Goal: Task Accomplishment & Management: Complete application form

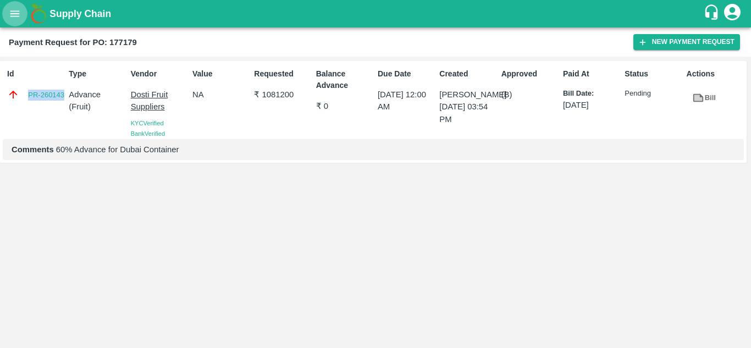
click at [11, 12] on icon "open drawer" at bounding box center [15, 14] width 12 height 12
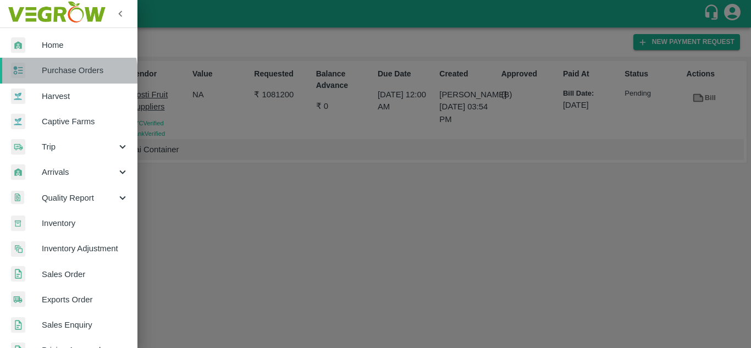
click at [66, 74] on span "Purchase Orders" at bounding box center [85, 70] width 87 height 12
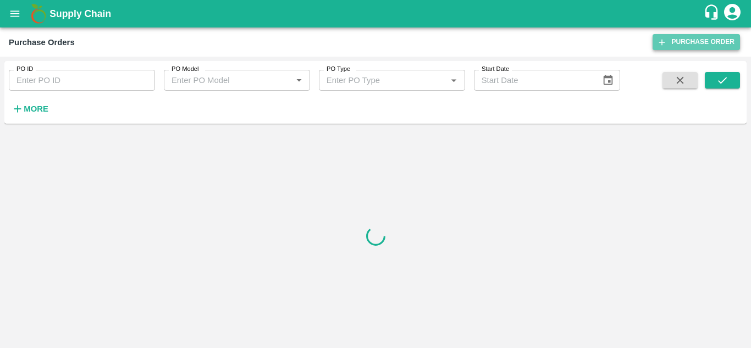
click at [670, 44] on link "Purchase Order" at bounding box center [695, 42] width 87 height 16
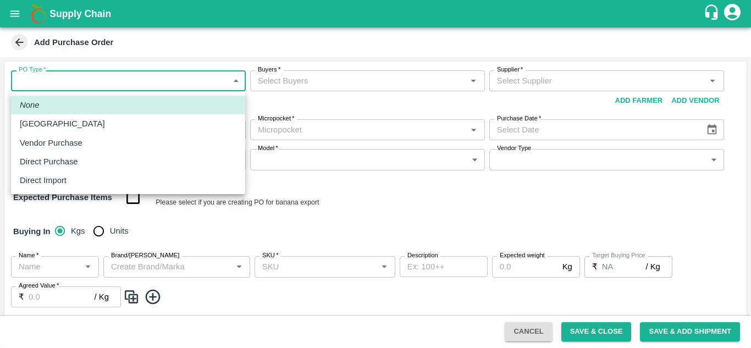
click at [192, 76] on body "Supply Chain Add Purchase Order PO Type   * ​ PO Type Buyers   * Buyers   * Sup…" at bounding box center [375, 174] width 751 height 348
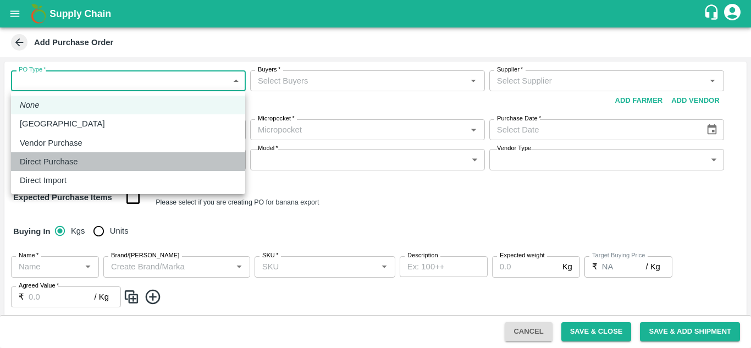
click at [122, 156] on div "Direct Purchase" at bounding box center [128, 161] width 216 height 12
type input "3"
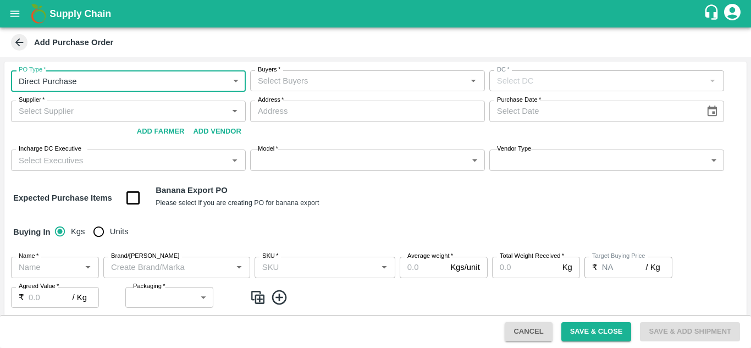
click at [301, 80] on input "Buyers   *" at bounding box center [358, 81] width 210 height 14
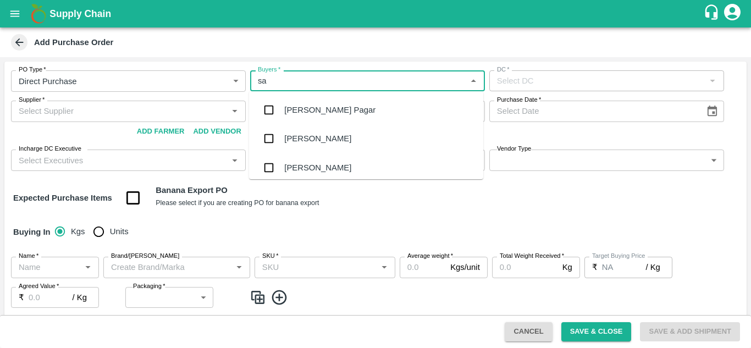
type input "sac"
click at [302, 107] on div "[PERSON_NAME]" at bounding box center [317, 110] width 67 height 12
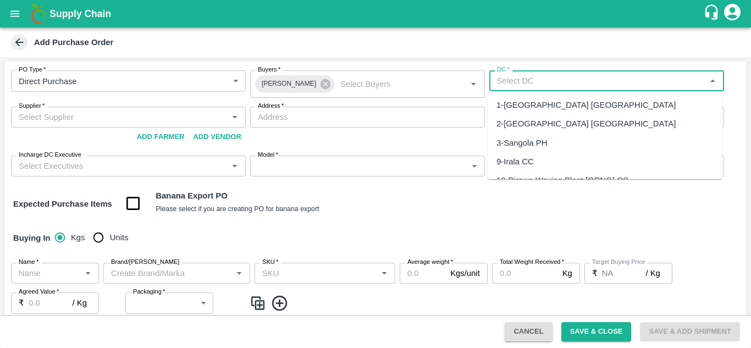
click at [513, 83] on input "DC   *" at bounding box center [597, 81] width 210 height 14
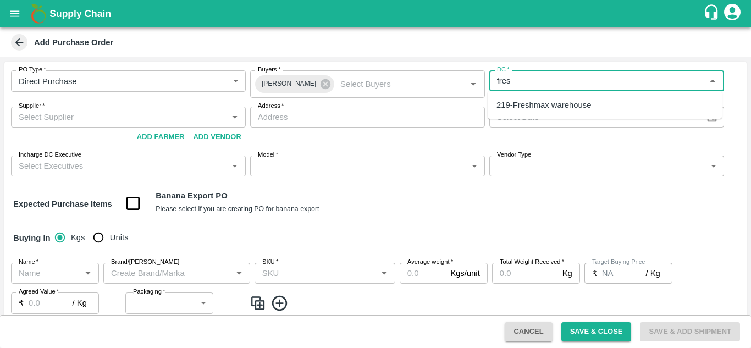
click at [532, 108] on div "219-Freshmax warehouse" at bounding box center [543, 105] width 95 height 12
type input "219-Freshmax warehouse"
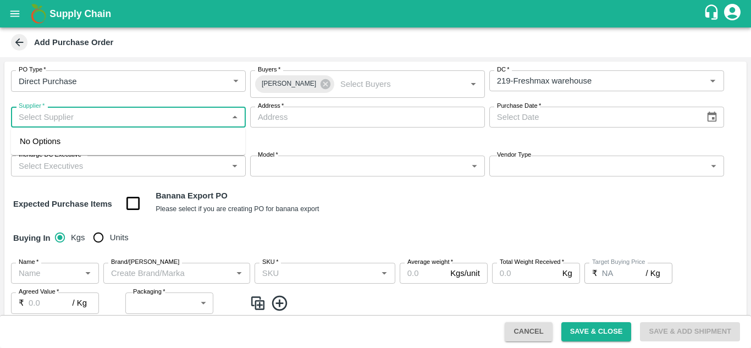
click at [107, 121] on input "Supplier   *" at bounding box center [119, 117] width 210 height 14
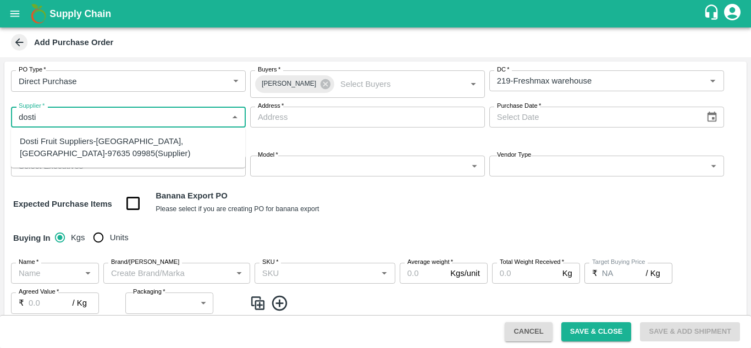
click at [104, 140] on div "Dosti Fruit Suppliers-Sangola, Solapur-97635 09985(Supplier)" at bounding box center [128, 147] width 216 height 25
type input "Dosti Fruit Suppliers-Sangola, Solapur-97635 09985(Supplier)"
type input "[GEOGRAPHIC_DATA], [GEOGRAPHIC_DATA], [GEOGRAPHIC_DATA], [GEOGRAPHIC_DATA]"
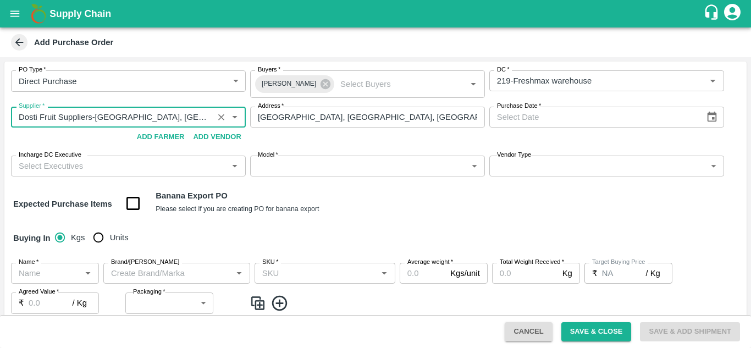
type input "Dosti Fruit Suppliers-Sangola, Solapur-97635 09985(Supplier)"
type input "DD/MM/YYYY"
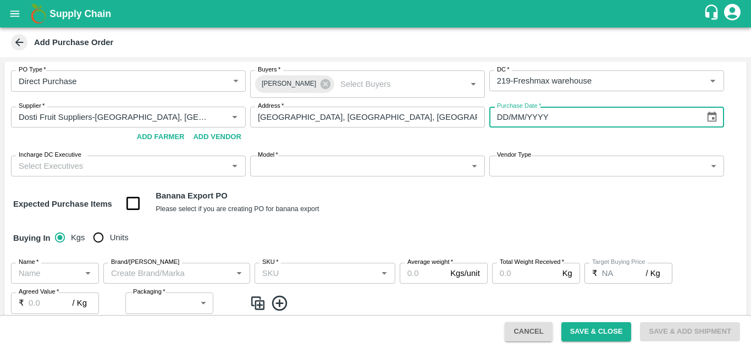
click at [519, 120] on input "DD/MM/YYYY" at bounding box center [593, 117] width 208 height 21
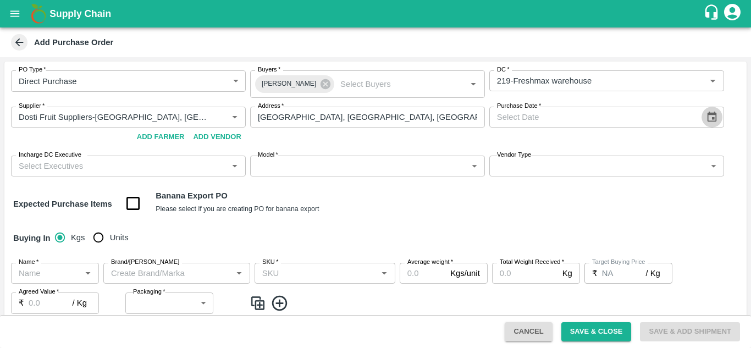
click at [716, 118] on button "Choose date" at bounding box center [711, 117] width 21 height 21
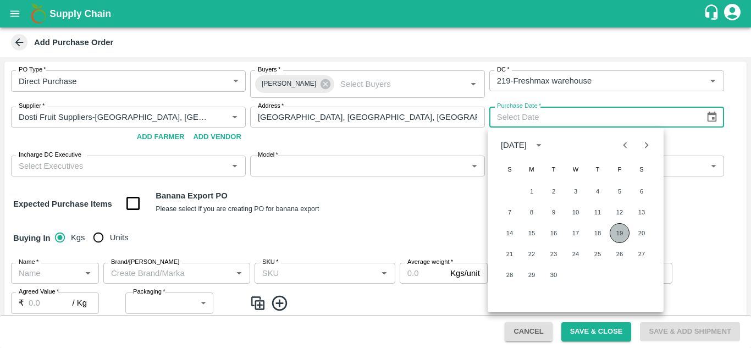
click at [623, 232] on button "19" at bounding box center [619, 233] width 20 height 20
type input "19/09/2025"
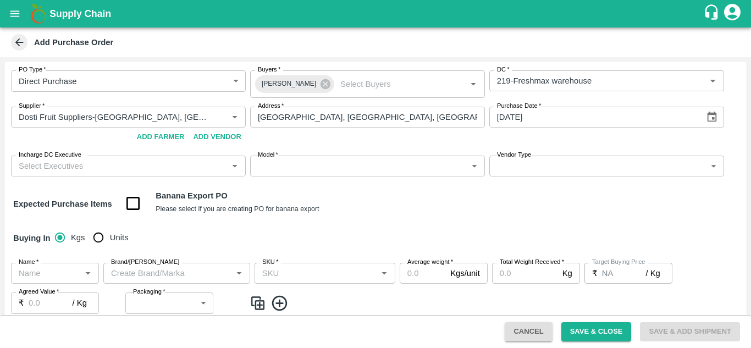
click at [151, 163] on input "Incharge DC Executive" at bounding box center [119, 166] width 210 height 14
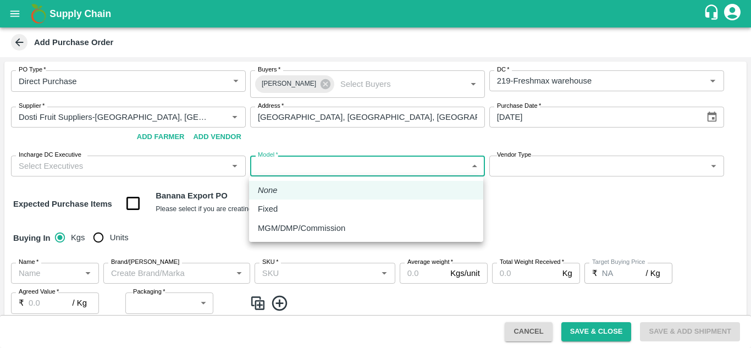
click at [342, 160] on body "Supply Chain Add Purchase Order PO Type   * Direct Purchase 3 PO Type Buyers   …" at bounding box center [375, 174] width 751 height 348
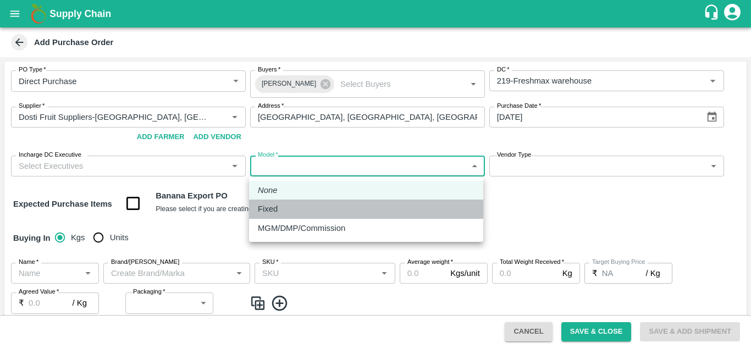
click at [318, 212] on div "Fixed" at bounding box center [366, 209] width 216 height 12
type input "Fixed"
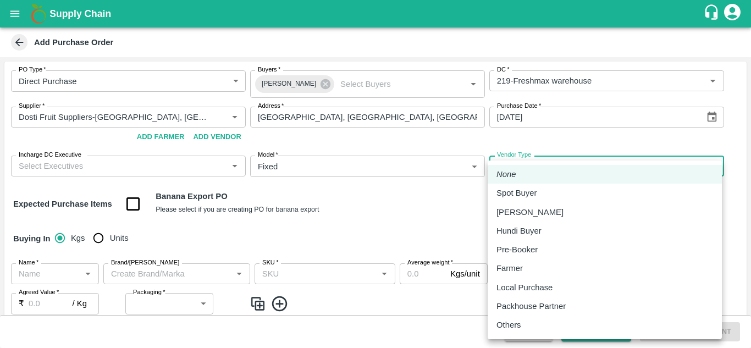
click at [530, 159] on body "Supply Chain Add Purchase Order PO Type   * Direct Purchase 3 PO Type Buyers   …" at bounding box center [375, 174] width 751 height 348
click at [521, 325] on div "Others" at bounding box center [511, 325] width 30 height 12
type input "OTHER"
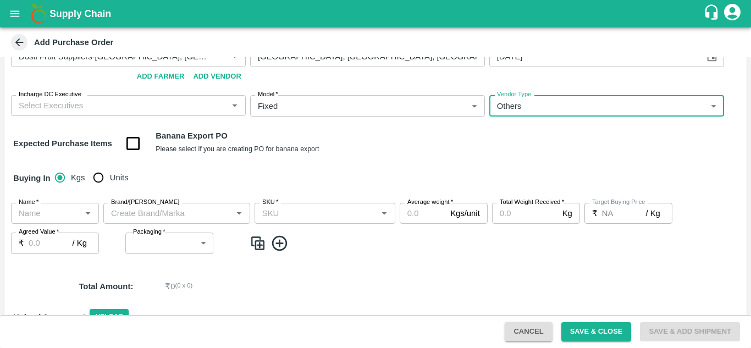
scroll to position [61, 0]
click at [60, 218] on input "Name   *" at bounding box center [45, 212] width 63 height 14
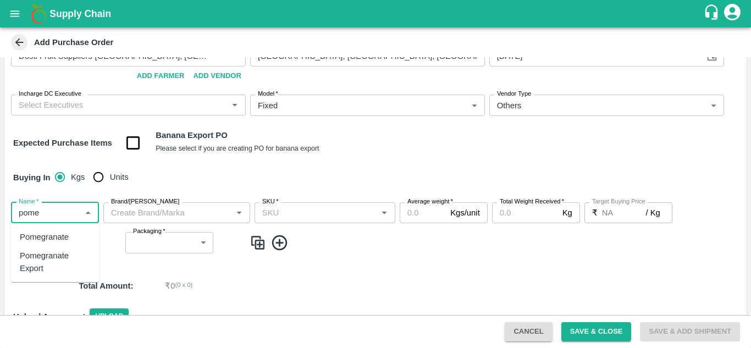
click at [52, 255] on div "Pomegranate Export" at bounding box center [55, 261] width 70 height 25
type input "Pomegranate Export"
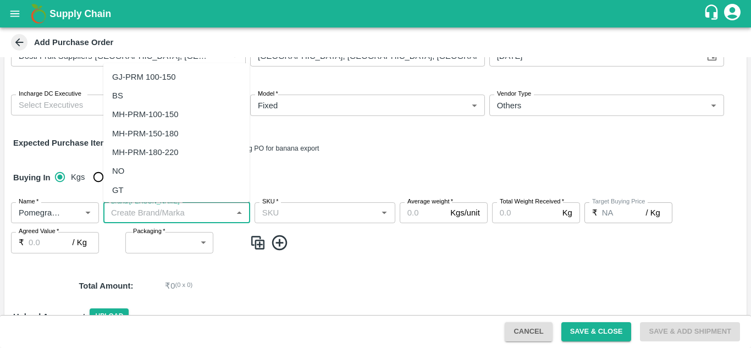
click at [191, 212] on input "Brand/Marka" at bounding box center [168, 212] width 122 height 14
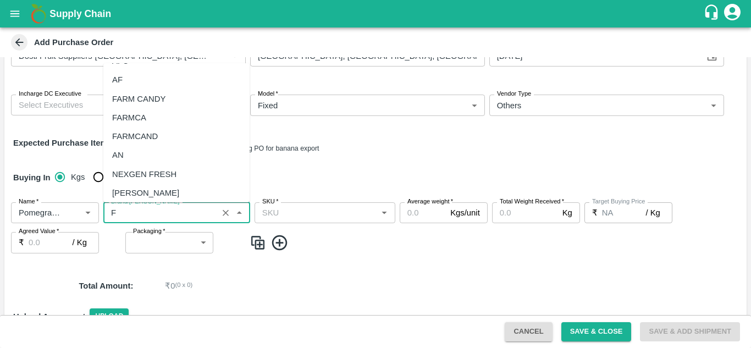
scroll to position [0, 0]
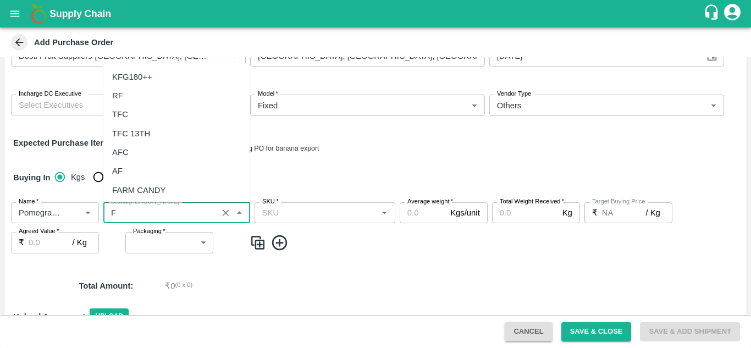
click at [165, 188] on div "FARM CANDY" at bounding box center [138, 190] width 53 height 12
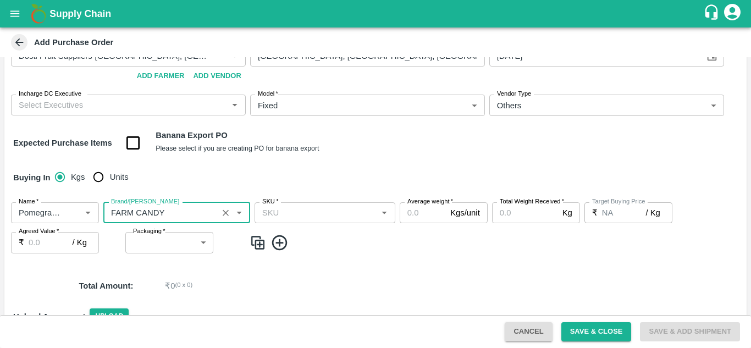
type input "FARM CANDY"
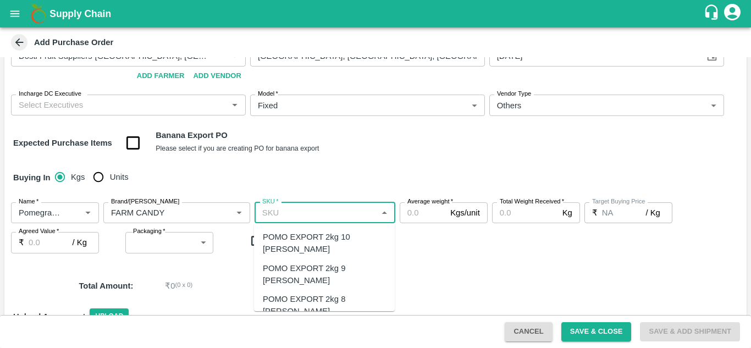
click at [316, 212] on input "SKU   *" at bounding box center [316, 212] width 116 height 14
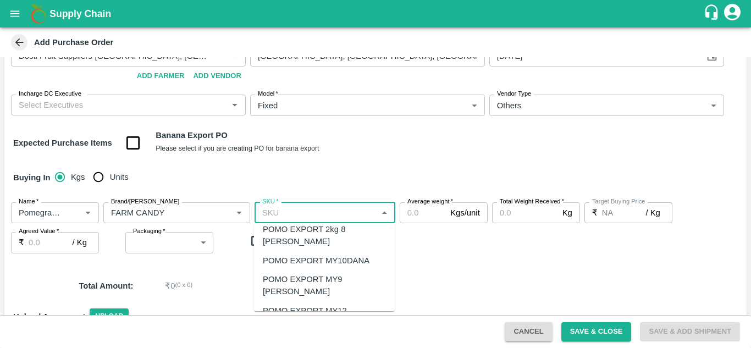
scroll to position [70, 0]
click at [337, 304] on div "POMO EXPORT MY12 DANA" at bounding box center [324, 316] width 123 height 25
type input "POMO EXPORT MY12 DANA"
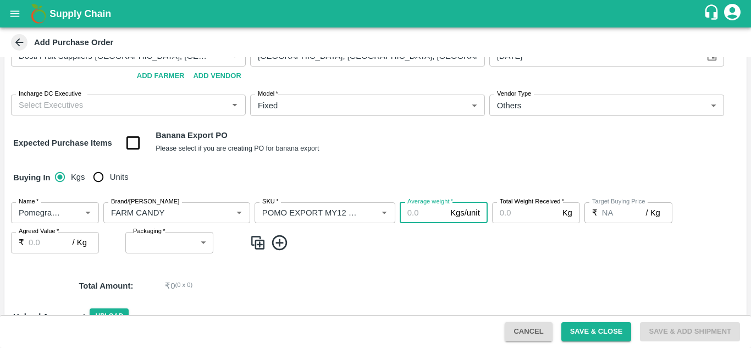
click at [411, 216] on input "Average weight   *" at bounding box center [422, 212] width 46 height 21
type input "3"
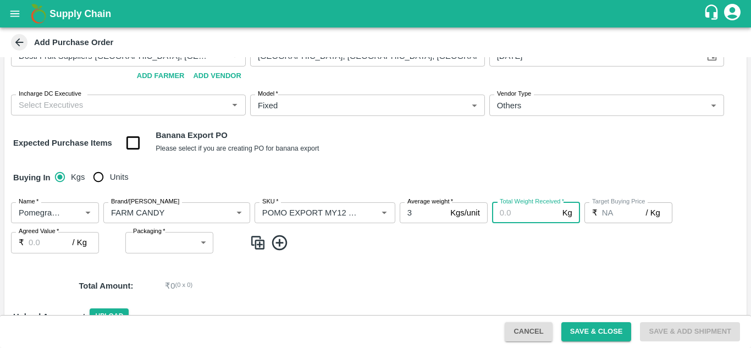
click at [521, 210] on input "Total Weight Received   *" at bounding box center [525, 212] width 66 height 21
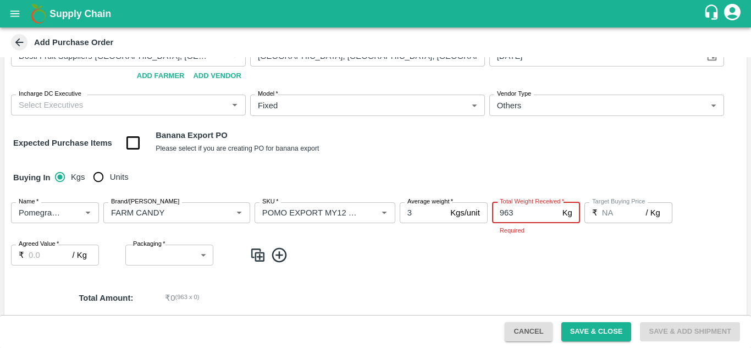
type input "963"
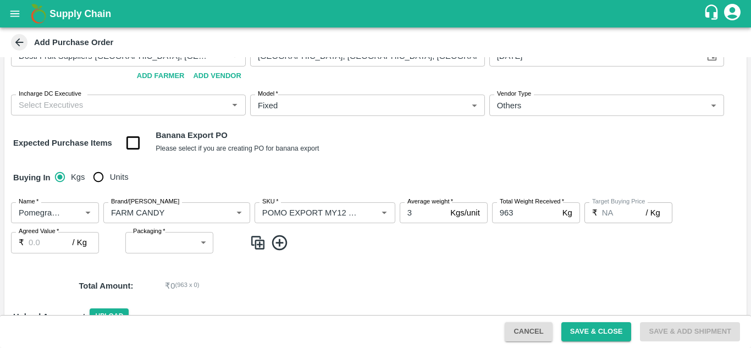
click at [415, 292] on div "Total Amount : ₹ 0 ( 963 x 0 )" at bounding box center [375, 286] width 742 height 30
click at [42, 246] on input "Agreed Value   *" at bounding box center [51, 242] width 44 height 21
type input "180"
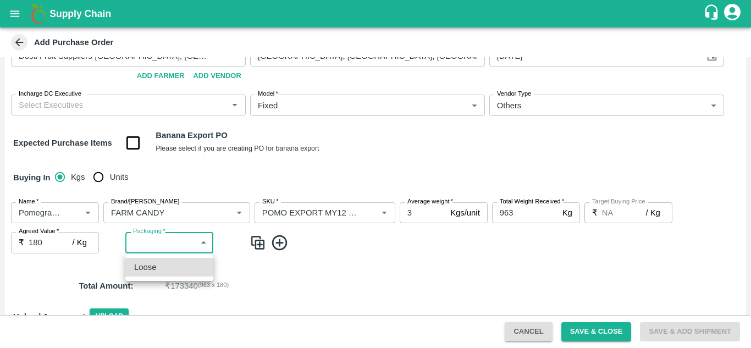
click at [163, 251] on body "Supply Chain Add Purchase Order PO Type   * Direct Purchase 3 PO Type Buyers   …" at bounding box center [375, 174] width 751 height 348
click at [163, 264] on div "Loose" at bounding box center [169, 267] width 70 height 12
type input "258"
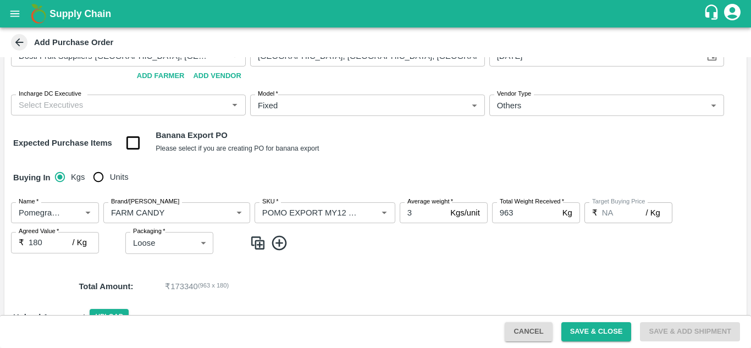
click at [327, 268] on div "PO Type   * Direct Purchase 3 PO Type Buyers   * Sachin Jangid Buyers   * DC   …" at bounding box center [375, 186] width 742 height 371
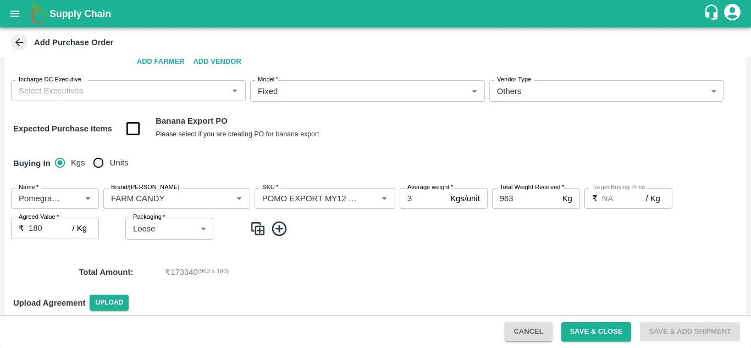
scroll to position [122, 0]
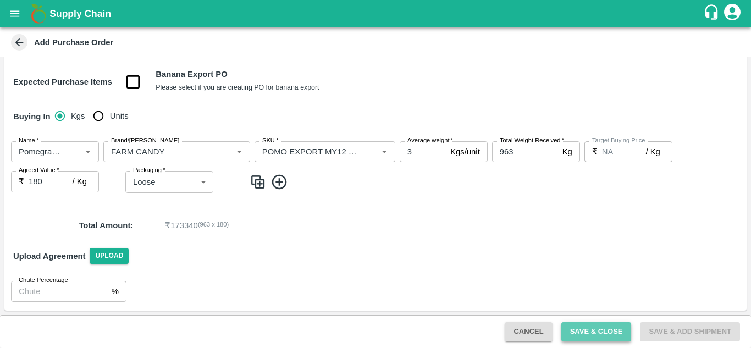
click at [584, 329] on button "Save & Close" at bounding box center [596, 331] width 70 height 19
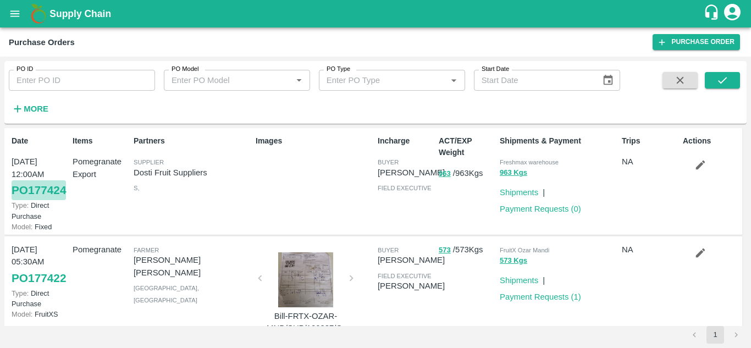
click at [20, 191] on link "PO 177424" at bounding box center [39, 190] width 54 height 20
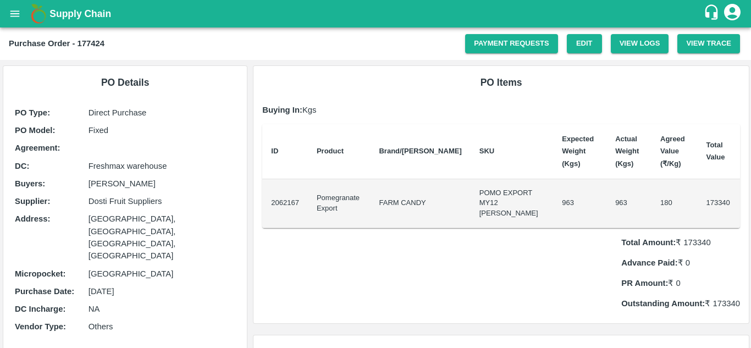
click at [94, 44] on b "Purchase Order - 177424" at bounding box center [57, 43] width 96 height 9
copy b "177424"
click at [19, 8] on icon "open drawer" at bounding box center [15, 14] width 12 height 12
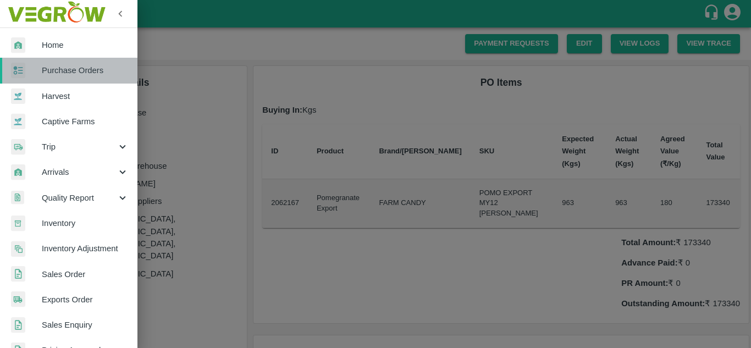
click at [75, 77] on link "Purchase Orders" at bounding box center [68, 70] width 137 height 25
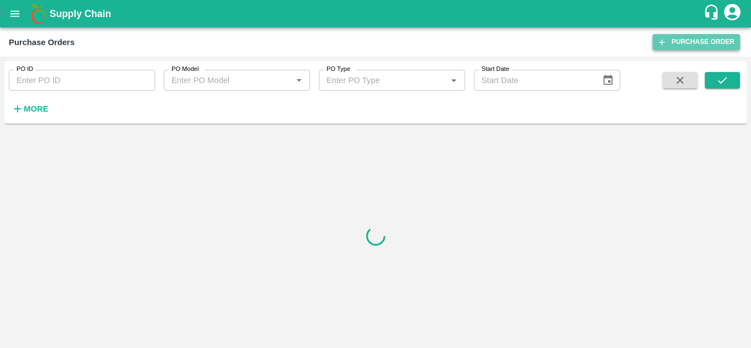
click at [705, 46] on link "Purchase Order" at bounding box center [695, 42] width 87 height 16
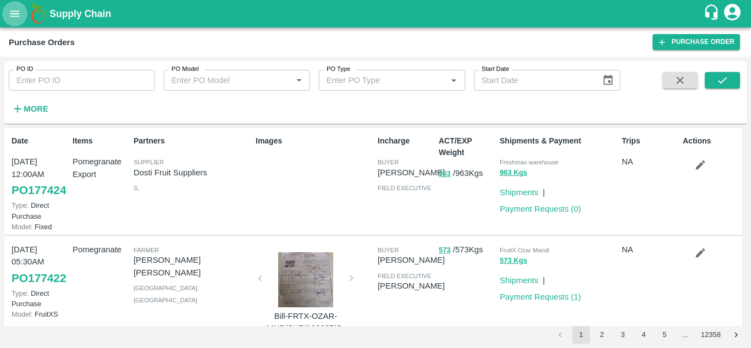
click at [22, 12] on button "open drawer" at bounding box center [14, 13] width 25 height 25
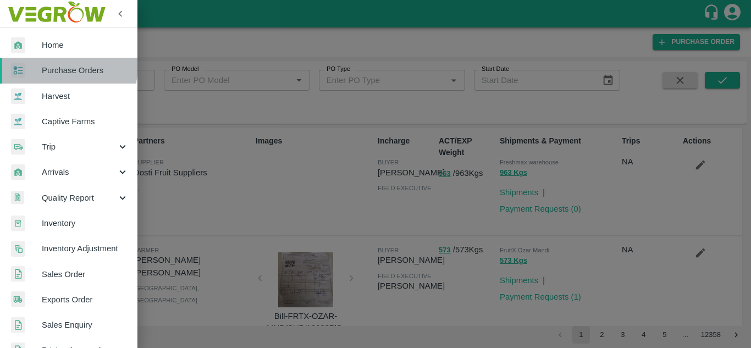
click at [47, 64] on span "Purchase Orders" at bounding box center [85, 70] width 87 height 12
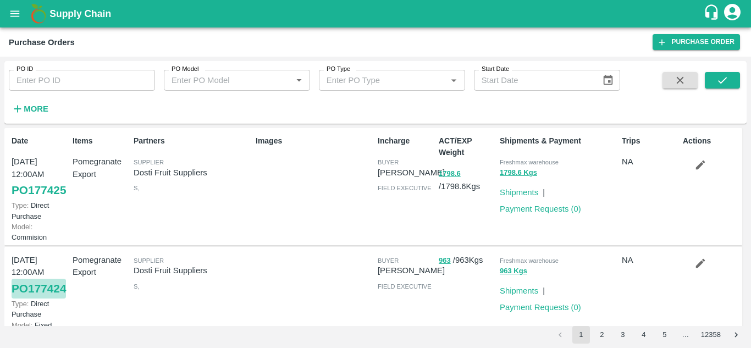
click at [25, 298] on link "PO 177424" at bounding box center [39, 289] width 54 height 20
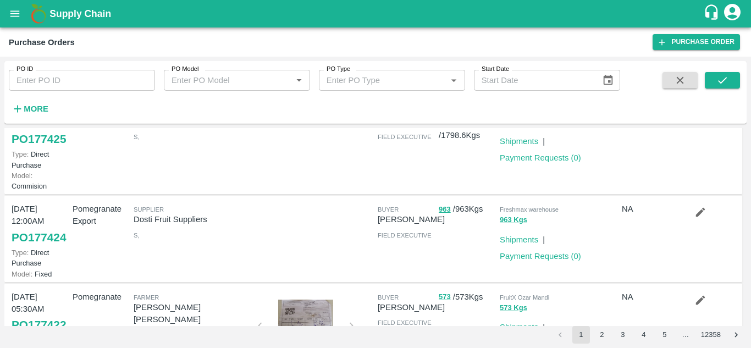
scroll to position [16, 0]
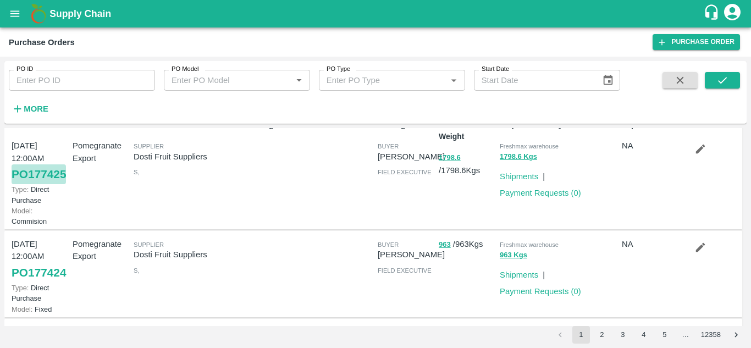
click at [19, 184] on link "PO 177425" at bounding box center [39, 174] width 54 height 20
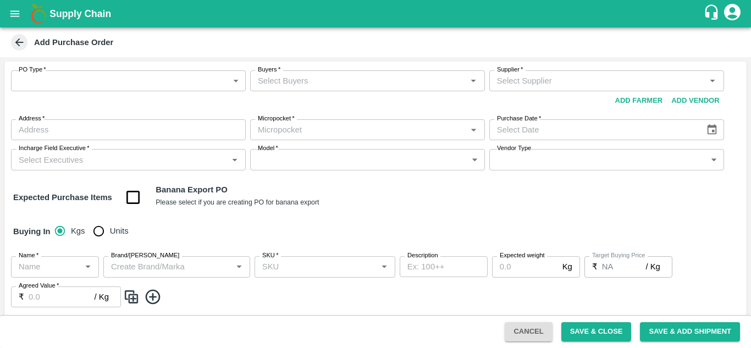
click at [103, 87] on body "Supply Chain Add Purchase Order PO Type   * ​ PO Type Buyers   * Buyers   * Sup…" at bounding box center [375, 174] width 751 height 348
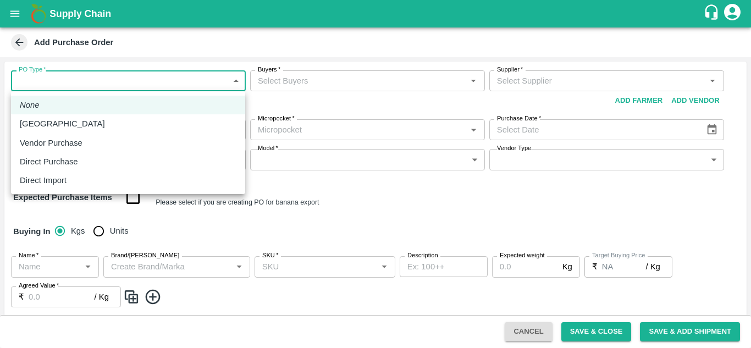
click at [107, 84] on div at bounding box center [375, 174] width 751 height 348
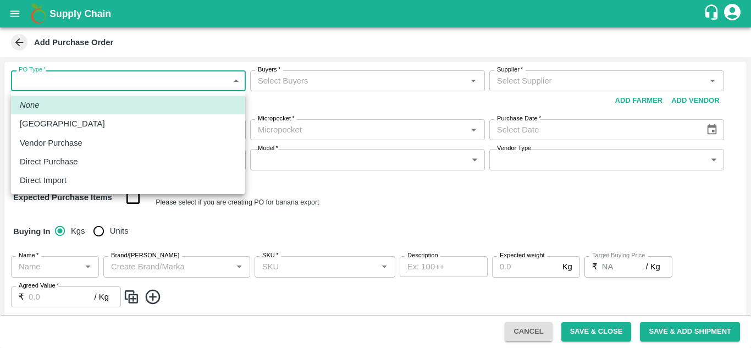
click at [110, 77] on body "Supply Chain Add Purchase Order PO Type   * ​ PO Type Buyers   * Buyers   * Sup…" at bounding box center [375, 174] width 751 height 348
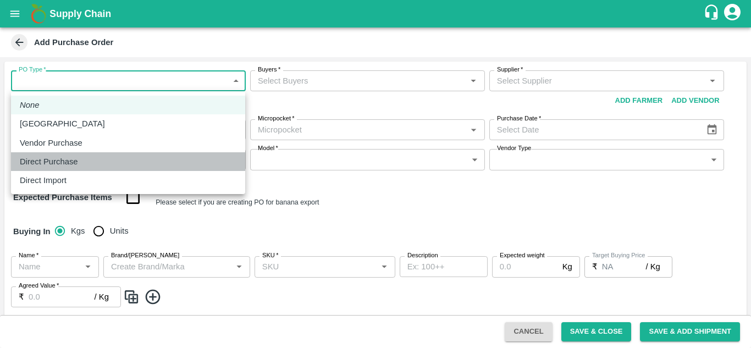
click at [94, 157] on div "Direct Purchase" at bounding box center [128, 161] width 216 height 12
type input "3"
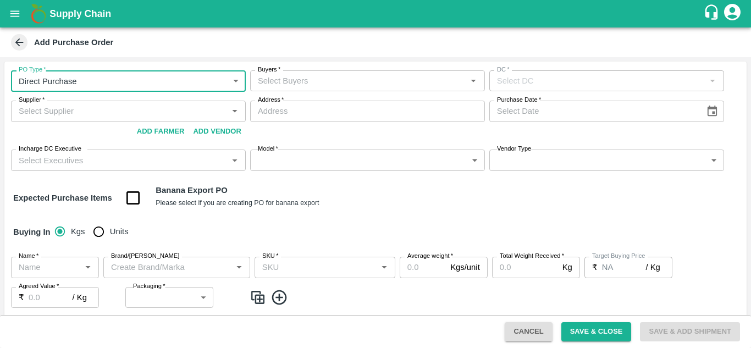
click at [337, 79] on input "Buyers   *" at bounding box center [358, 81] width 210 height 14
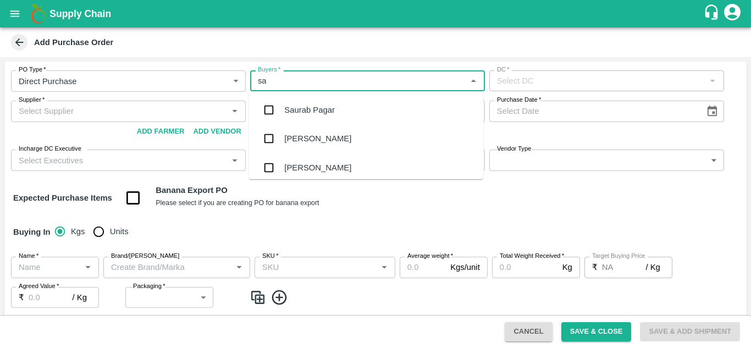
type input "sac"
click at [335, 113] on div "[PERSON_NAME]" at bounding box center [317, 110] width 67 height 12
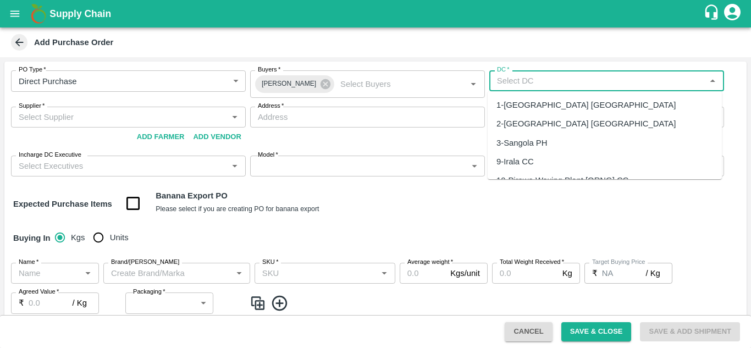
click at [568, 83] on input "DC   *" at bounding box center [597, 81] width 210 height 14
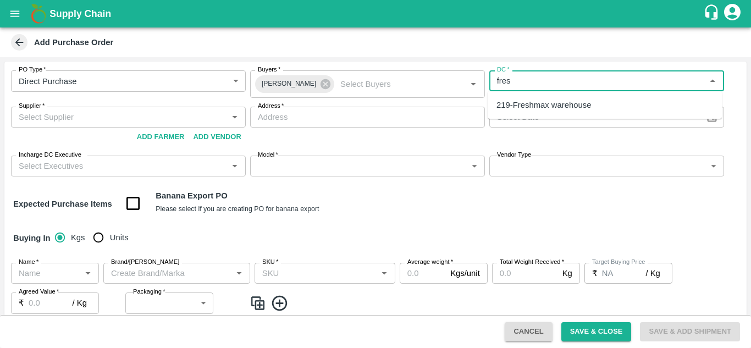
click at [599, 105] on div "219-Freshmax warehouse" at bounding box center [604, 105] width 234 height 19
type input "219-Freshmax warehouse"
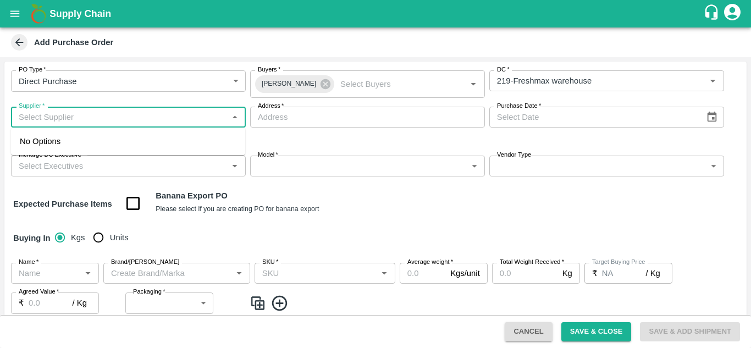
click at [112, 116] on input "Supplier   *" at bounding box center [119, 117] width 210 height 14
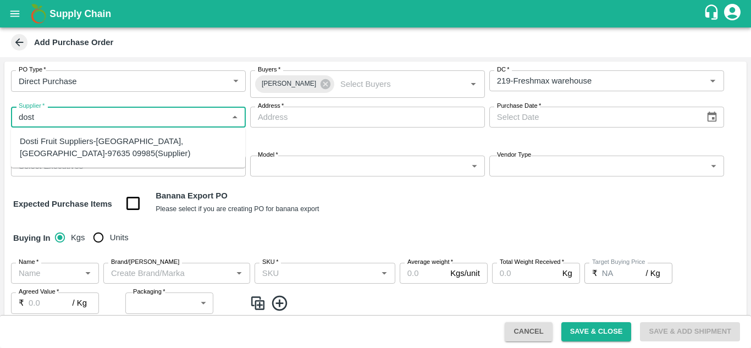
click at [82, 154] on div "Dosti Fruit Suppliers-Sangola, Solapur-97635 09985(Supplier)" at bounding box center [128, 147] width 216 height 25
type input "Dosti Fruit Suppliers-Sangola, Solapur-97635 09985(Supplier)"
type input "Sangola, Solapur, Sangola, Maharashtra"
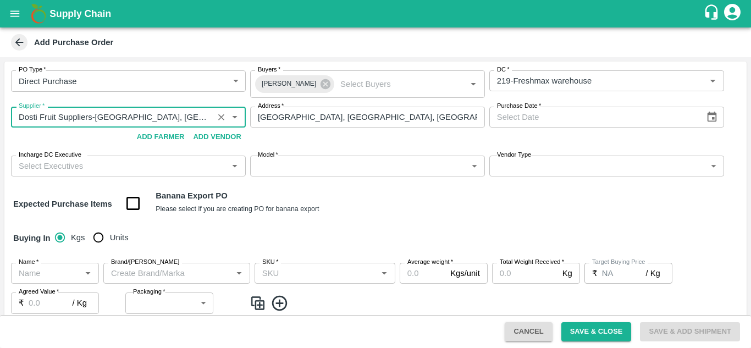
type input "Dosti Fruit Suppliers-Sangola, Solapur-97635 09985(Supplier)"
type input "DD/MM/YYYY"
click at [519, 115] on input "DD/MM/YYYY" at bounding box center [593, 117] width 208 height 21
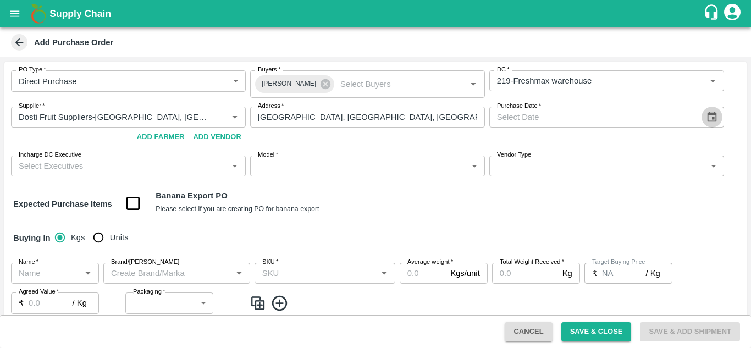
click at [707, 122] on icon "Choose date" at bounding box center [712, 117] width 12 height 12
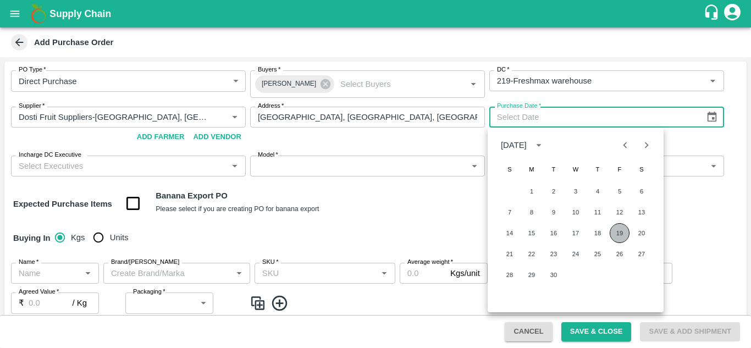
click at [618, 233] on button "19" at bounding box center [619, 233] width 20 height 20
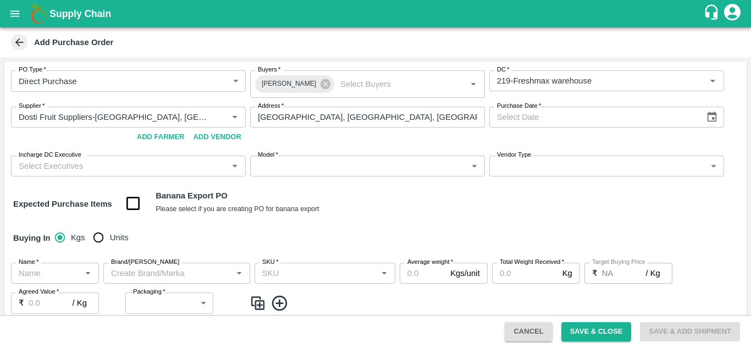
type input "19/09/2025"
click at [196, 174] on div "Incharge DC Executive   *" at bounding box center [128, 165] width 235 height 21
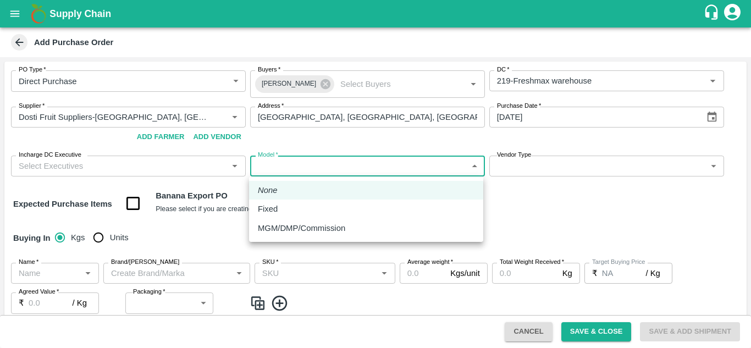
click at [299, 166] on body "Supply Chain Add Purchase Order PO Type   * Direct Purchase 3 PO Type Buyers   …" at bounding box center [375, 174] width 751 height 348
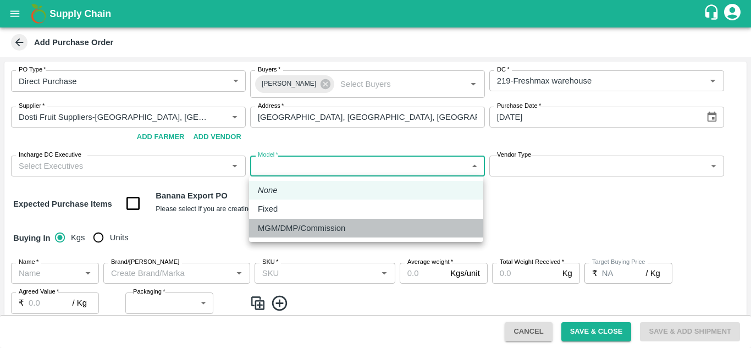
click at [300, 229] on p "MGM/DMP/Commission" at bounding box center [301, 228] width 87 height 12
type input "Commision"
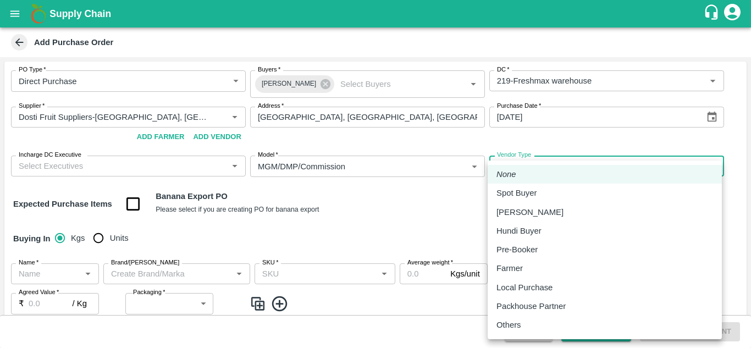
click at [568, 168] on body "Supply Chain Add Purchase Order PO Type   * Direct Purchase 3 PO Type Buyers   …" at bounding box center [375, 174] width 751 height 348
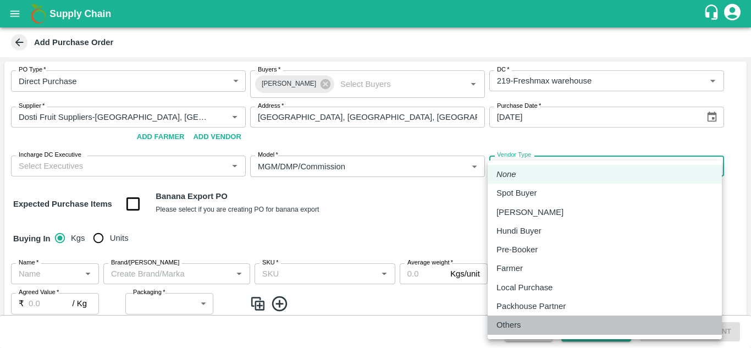
click at [518, 317] on li "Others" at bounding box center [604, 324] width 234 height 19
type input "OTHER"
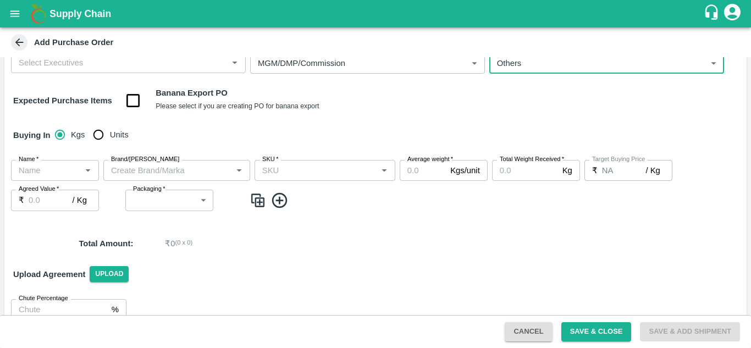
scroll to position [105, 0]
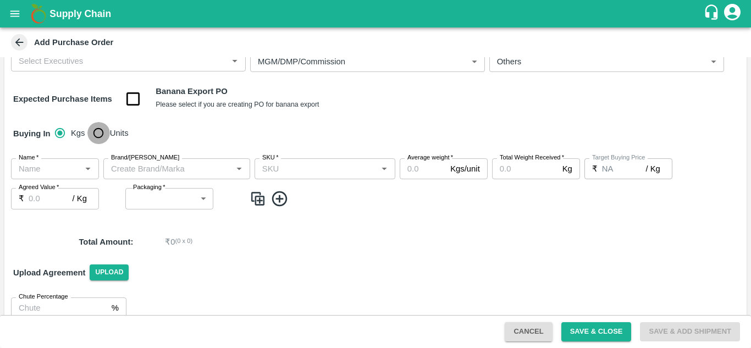
click at [101, 132] on input "Units" at bounding box center [98, 133] width 22 height 22
radio input "true"
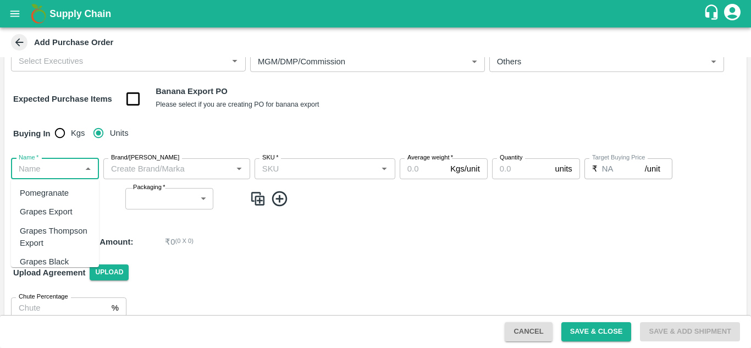
click at [39, 171] on input "Name   *" at bounding box center [45, 169] width 63 height 14
click at [50, 216] on div "Pomegranate Export" at bounding box center [55, 217] width 70 height 25
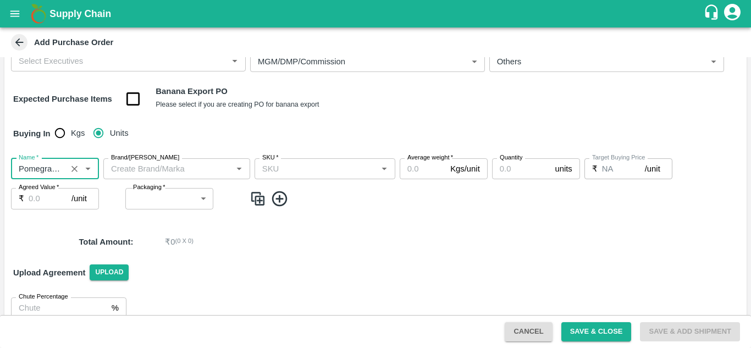
type input "Pomegranate Export"
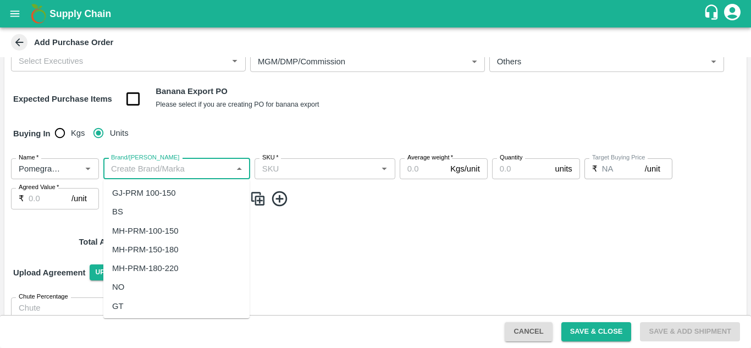
click at [175, 170] on input "Brand/Marka" at bounding box center [168, 169] width 122 height 14
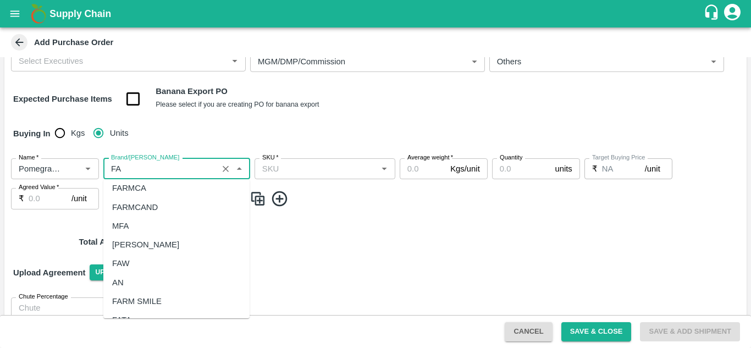
scroll to position [0, 0]
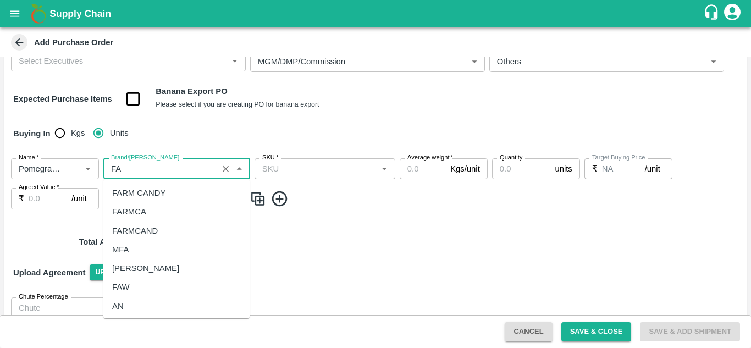
click at [164, 197] on div "FARM CANDY" at bounding box center [138, 193] width 53 height 12
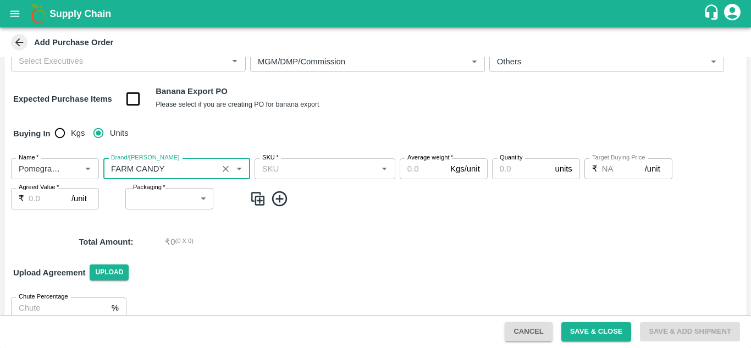
type input "FARM CANDY"
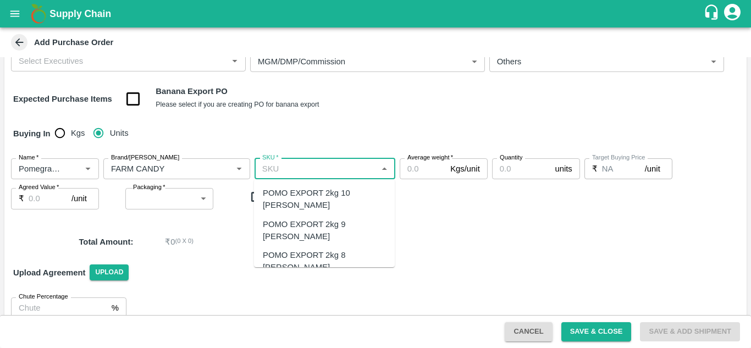
click at [287, 174] on input "SKU   *" at bounding box center [316, 169] width 116 height 14
click at [305, 218] on div "POMO EXPORT 2kg 9 DANA" at bounding box center [324, 230] width 123 height 25
type input "POMO EXPORT 2kg 9 DANA"
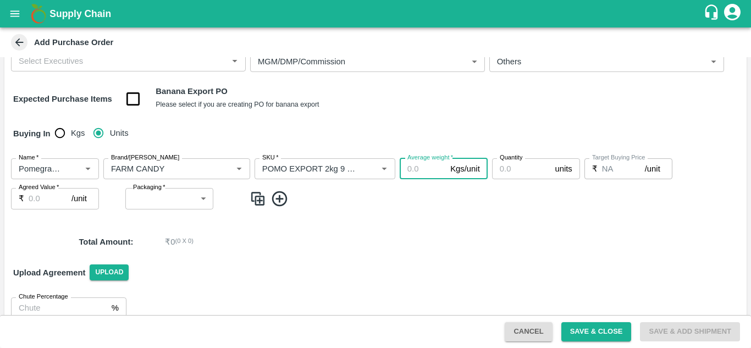
click at [416, 175] on input "Average weight   *" at bounding box center [422, 168] width 46 height 21
type input "1.7"
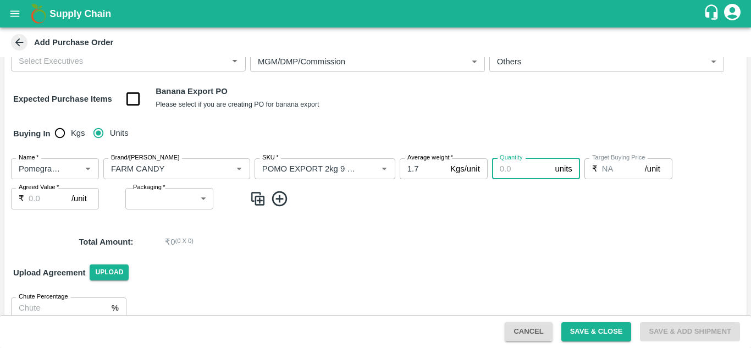
click at [510, 170] on input "Quantity" at bounding box center [521, 168] width 59 height 21
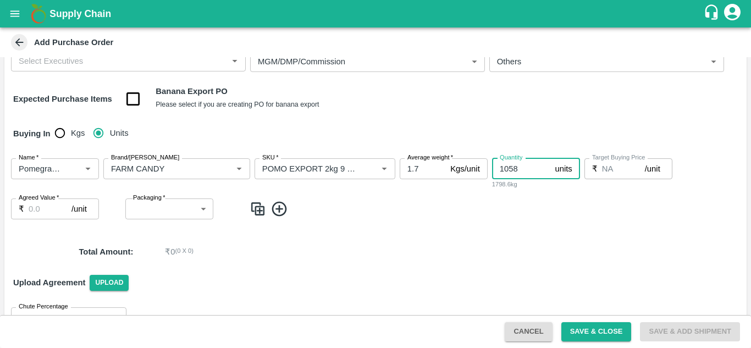
type input "1058"
click at [31, 210] on input "Agreed Value   *" at bounding box center [50, 208] width 43 height 21
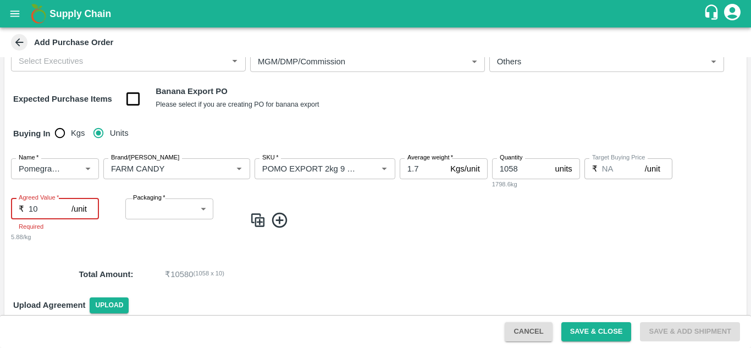
type input "1"
type input "212"
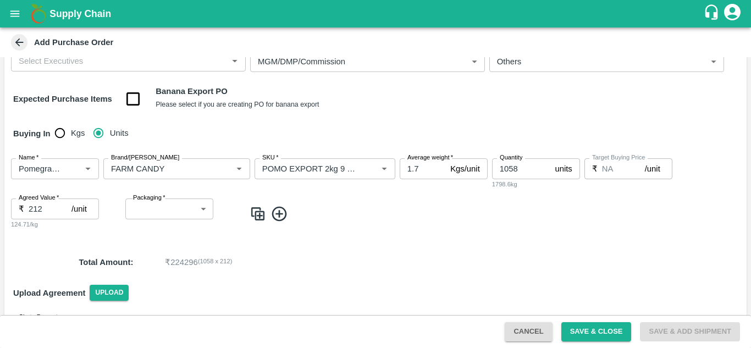
click at [358, 277] on div "PO Type   * Direct Purchase 3 PO Type Buyers   * Sachin Jangid Buyers   * DC   …" at bounding box center [375, 152] width 742 height 391
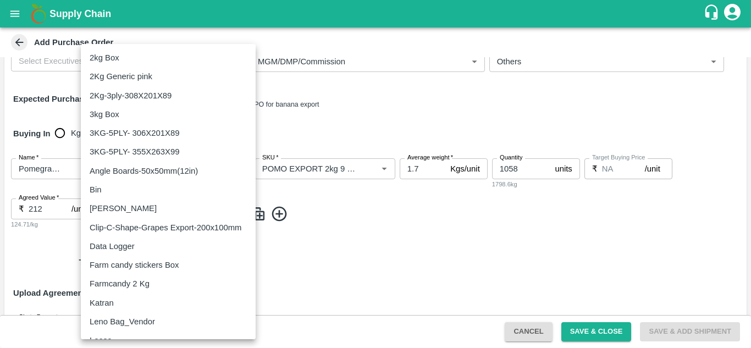
click at [175, 207] on body "Supply Chain Add Purchase Order PO Type   * Direct Purchase 3 PO Type Buyers   …" at bounding box center [375, 174] width 751 height 348
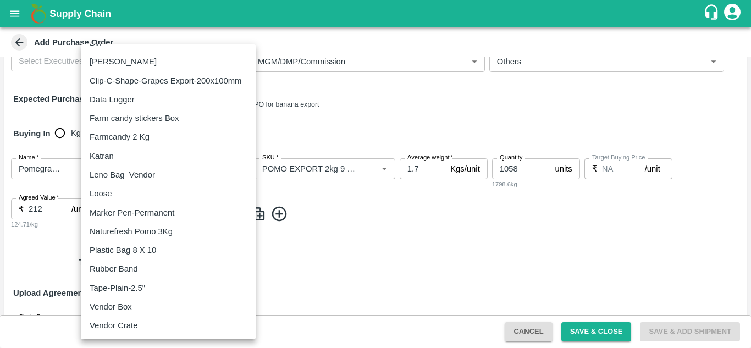
click at [140, 195] on div "Loose" at bounding box center [168, 193] width 157 height 12
type input "258"
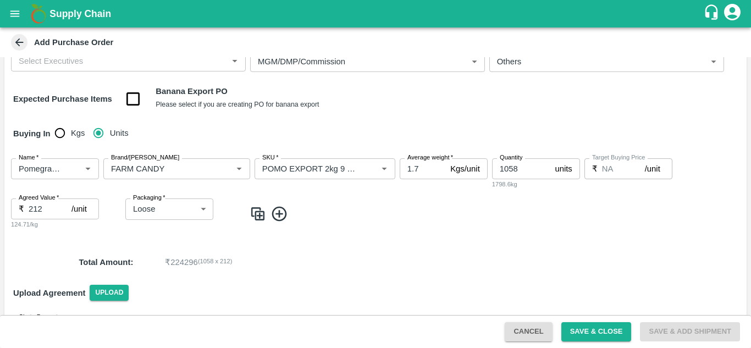
click at [264, 261] on p "₹ 224296 ( 1058 x 212 )" at bounding box center [426, 262] width 523 height 12
click at [588, 323] on button "Save & Close" at bounding box center [596, 331] width 70 height 19
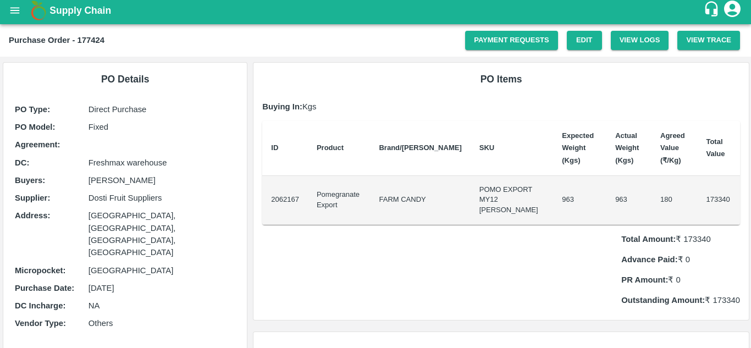
scroll to position [7, 0]
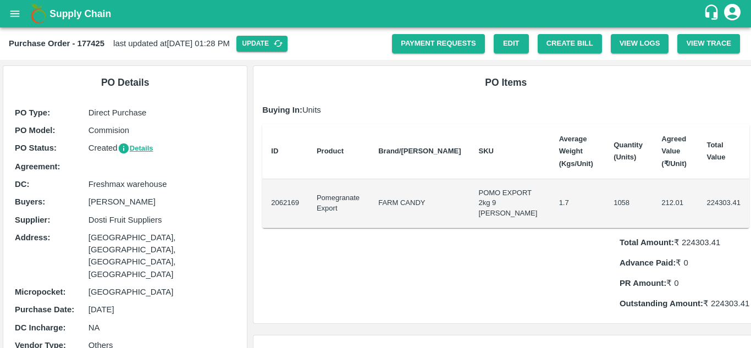
click at [97, 45] on b "Purchase Order - 177425" at bounding box center [57, 43] width 96 height 9
copy b "177425"
click at [296, 161] on th "ID" at bounding box center [285, 151] width 46 height 55
click at [448, 46] on link "Payment Requests" at bounding box center [438, 43] width 93 height 19
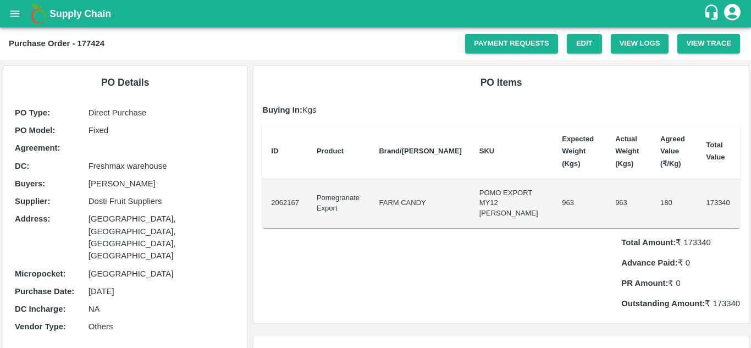
scroll to position [7, 0]
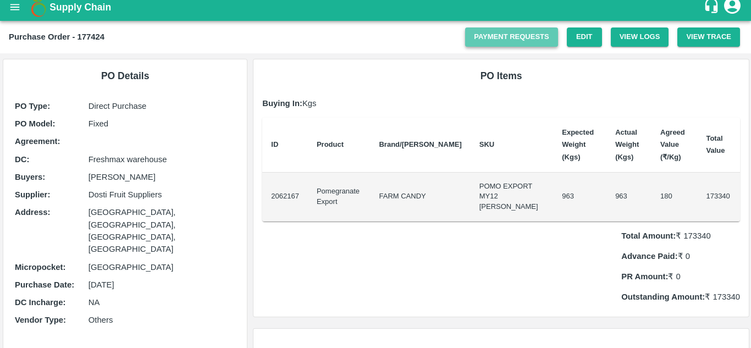
click at [503, 36] on link "Payment Requests" at bounding box center [511, 36] width 93 height 19
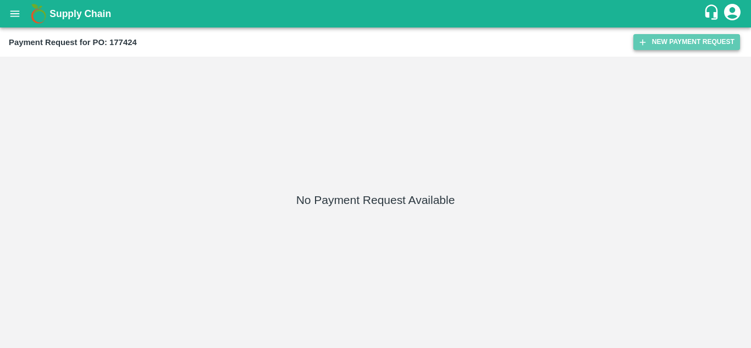
click at [670, 37] on button "New Payment Request" at bounding box center [686, 42] width 107 height 16
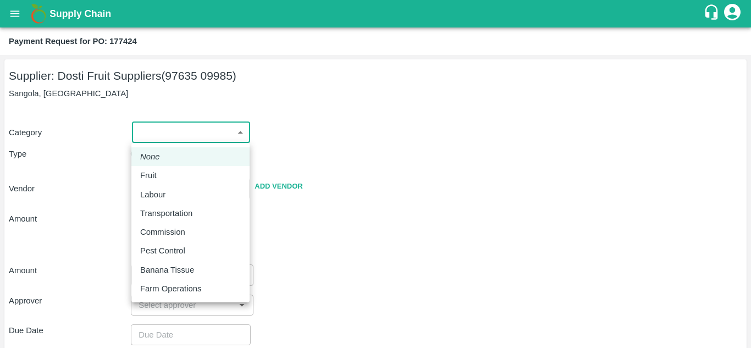
click at [182, 135] on body "Supply Chain Payment Request for PO: 177424 Supplier: Dosti Fruit Suppliers (97…" at bounding box center [375, 174] width 751 height 348
click at [177, 176] on div "Fruit" at bounding box center [190, 175] width 101 height 12
type input "1"
type input "Dosti Fruit Suppliers - 97635 09985(Supplier)"
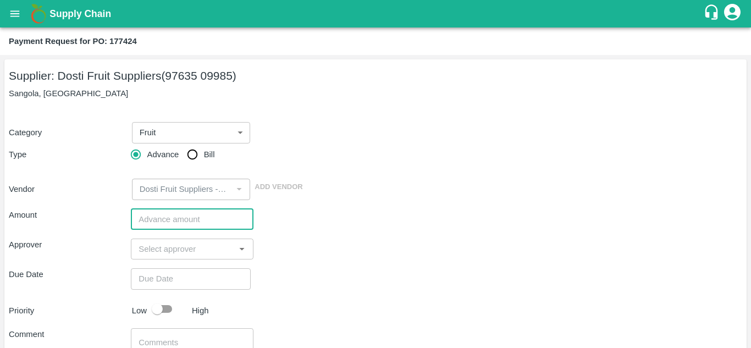
click at [184, 228] on input "number" at bounding box center [192, 219] width 122 height 21
paste input "104004"
type input "104004"
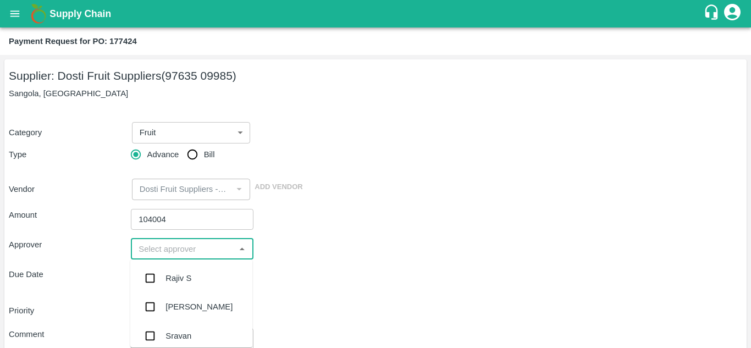
click at [181, 255] on input "input" at bounding box center [182, 249] width 97 height 14
type input "ayus"
click at [182, 281] on div "[PERSON_NAME]" at bounding box center [198, 278] width 67 height 12
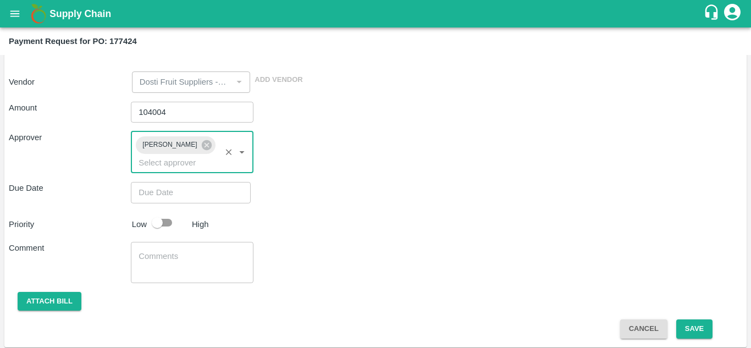
scroll to position [108, 0]
type input "DD/MM/YYYY hh:mm aa"
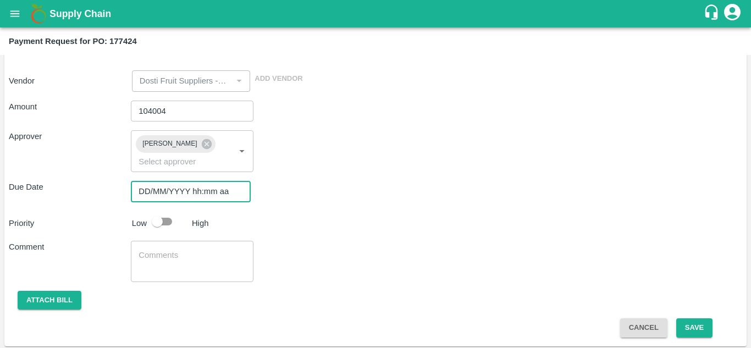
click at [164, 188] on input "DD/MM/YYYY hh:mm aa" at bounding box center [187, 191] width 112 height 21
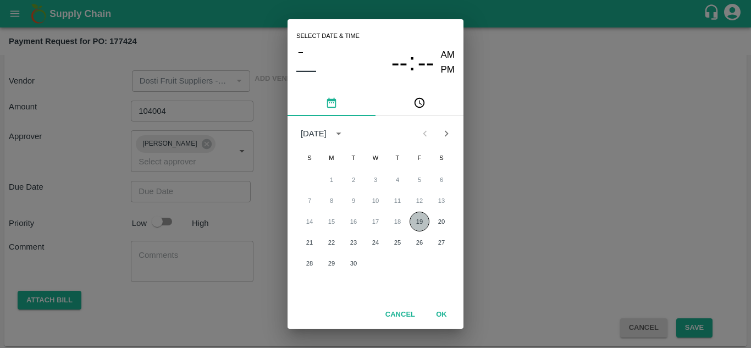
click at [421, 221] on button "19" at bounding box center [419, 222] width 20 height 20
type input "[DATE] 12:00 AM"
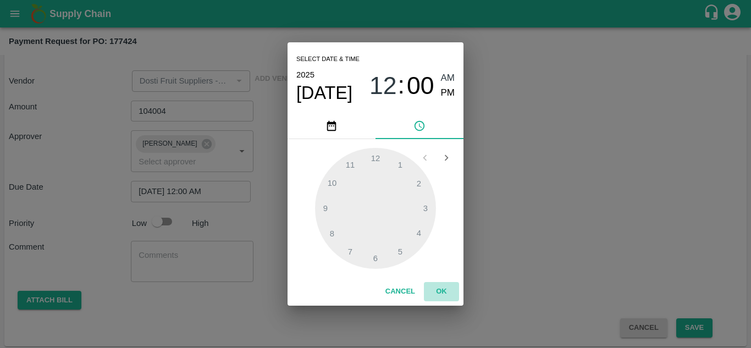
click at [445, 291] on button "OK" at bounding box center [441, 291] width 35 height 19
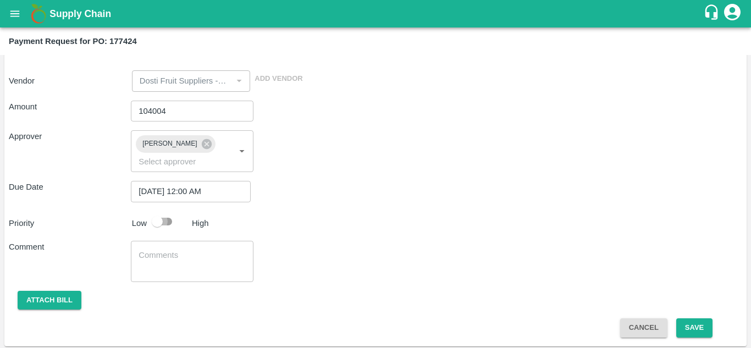
click at [169, 223] on input "checkbox" at bounding box center [157, 221] width 63 height 21
checkbox input "true"
click at [167, 253] on textarea at bounding box center [191, 260] width 107 height 23
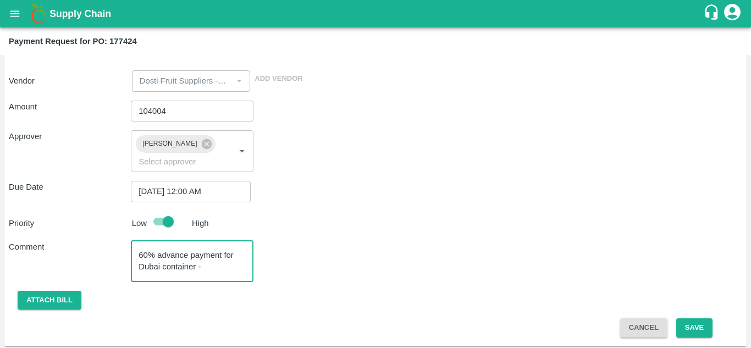
paste textarea "EMCU5449537"
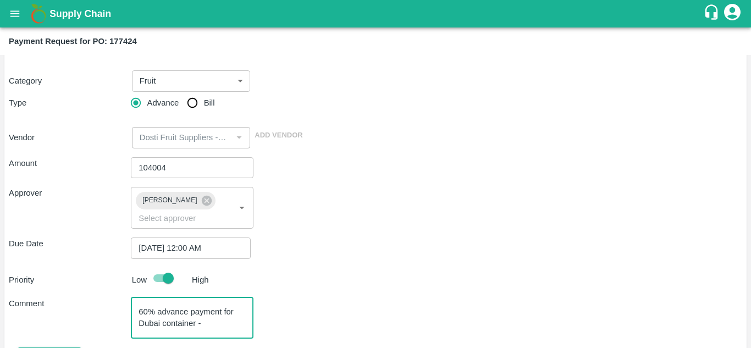
scroll to position [111, 0]
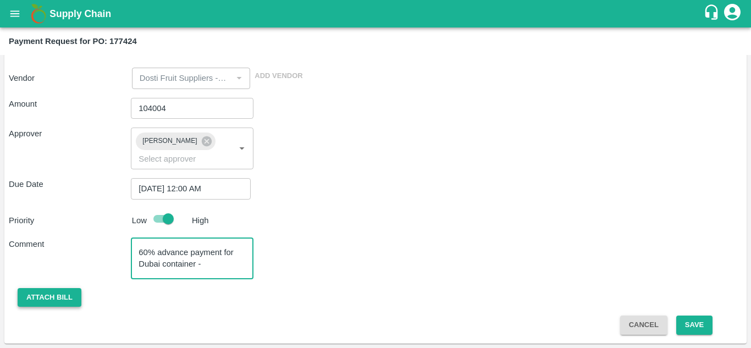
type textarea "60% advance payment for Dubai container - EMCU5449537"
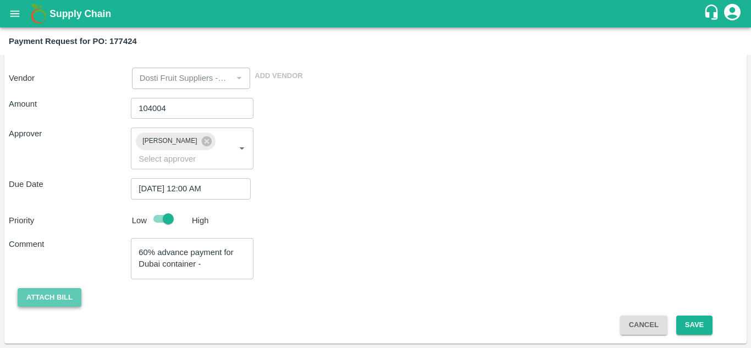
click at [62, 296] on button "Attach bill" at bounding box center [50, 297] width 64 height 19
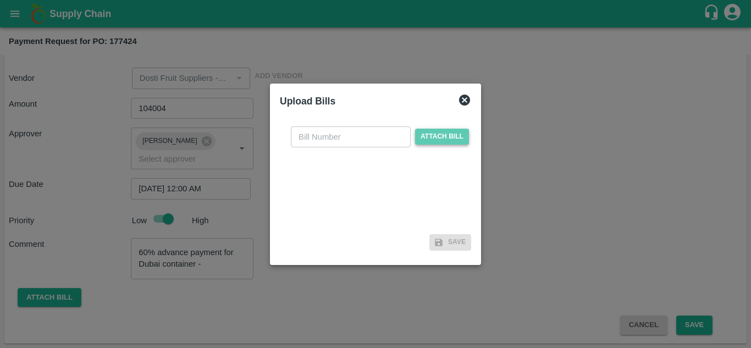
click at [426, 137] on span "Attach bill" at bounding box center [442, 137] width 54 height 16
click at [0, 0] on input "Attach bill" at bounding box center [0, 0] width 0 height 0
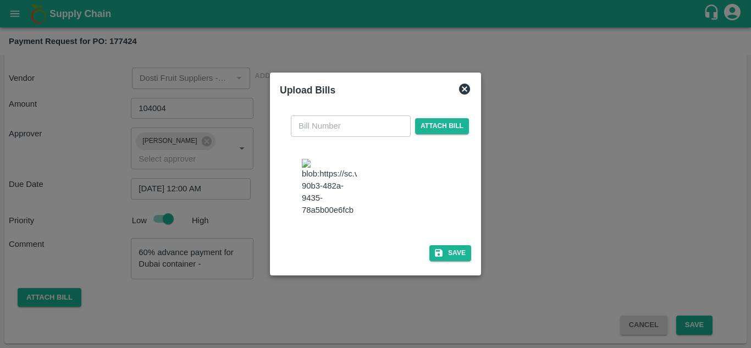
click at [339, 177] on img at bounding box center [329, 188] width 55 height 58
click at [464, 95] on icon at bounding box center [464, 89] width 11 height 11
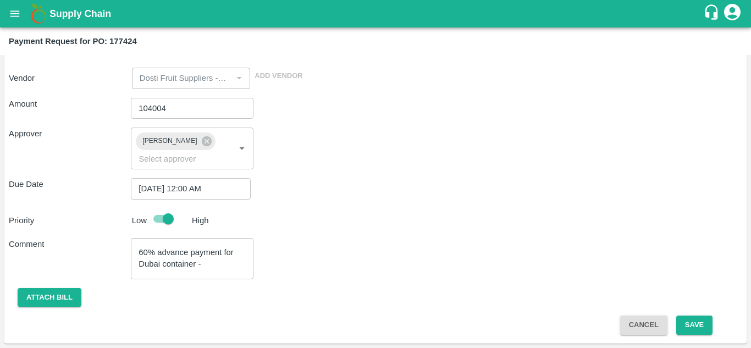
click at [65, 287] on div "Amount 104004 ​ Approver Ayush Khandal ​ Due Date 19/09/2025 12:00 AM ​ Priorit…" at bounding box center [375, 212] width 733 height 246
click at [60, 298] on button "Attach bill" at bounding box center [50, 297] width 64 height 19
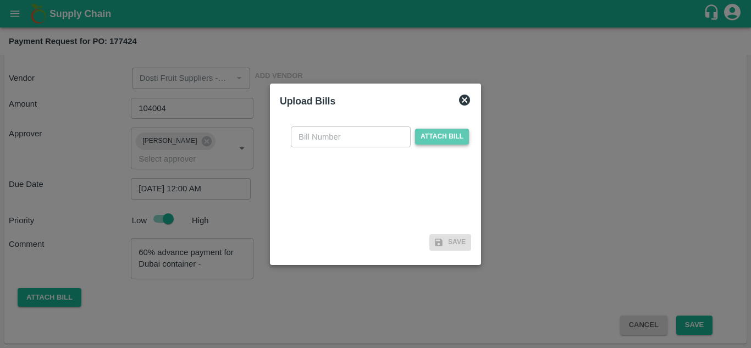
click at [446, 134] on span "Attach bill" at bounding box center [442, 137] width 54 height 16
click at [0, 0] on input "Attach bill" at bounding box center [0, 0] width 0 height 0
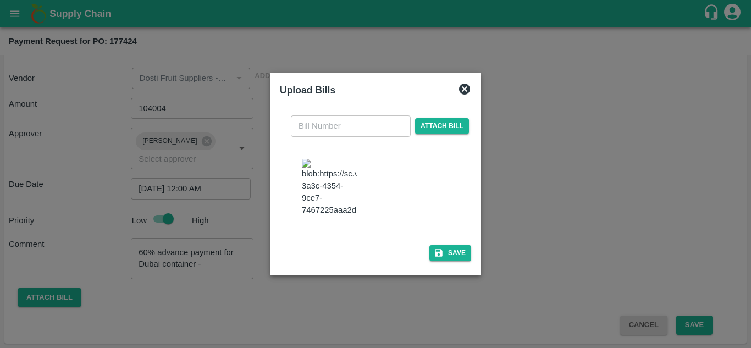
click at [338, 178] on img at bounding box center [329, 188] width 55 height 58
click at [326, 181] on img at bounding box center [329, 188] width 55 height 58
click at [329, 131] on input "text" at bounding box center [351, 125] width 120 height 21
type input "105"
click at [445, 245] on button "Save" at bounding box center [450, 253] width 42 height 16
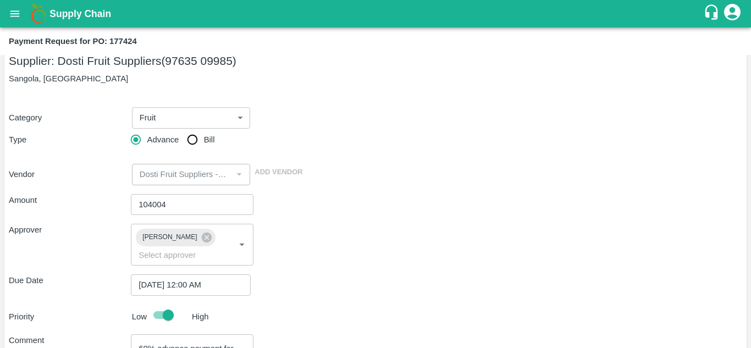
scroll to position [136, 0]
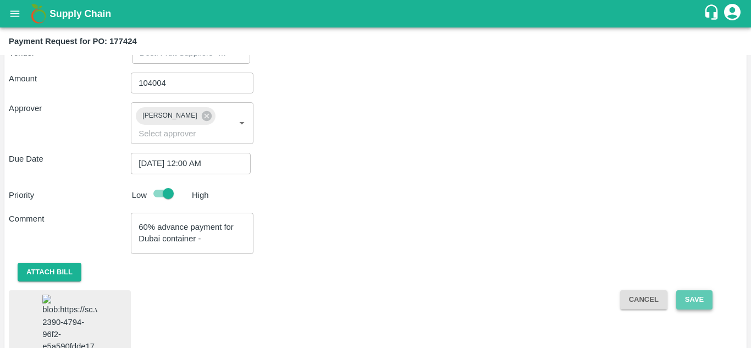
click at [684, 297] on button "Save" at bounding box center [694, 299] width 36 height 19
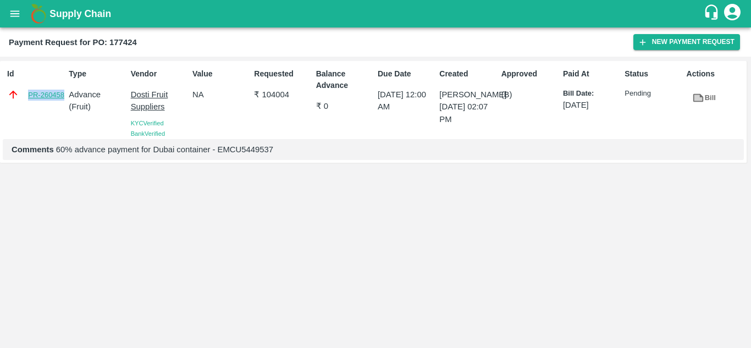
drag, startPoint x: 27, startPoint y: 93, endPoint x: 64, endPoint y: 94, distance: 36.3
click at [64, 94] on div "PR-260458" at bounding box center [35, 94] width 57 height 12
copy link "PR-260458"
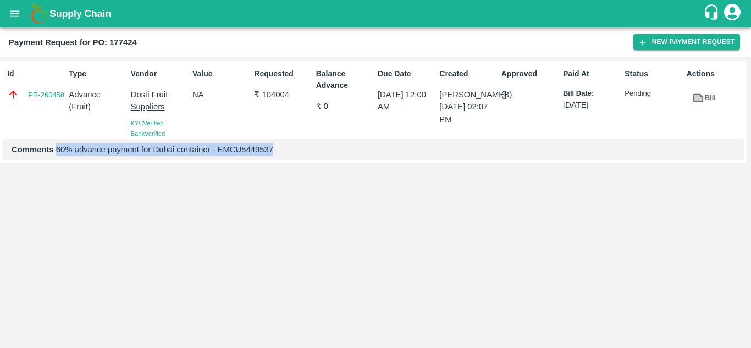
drag, startPoint x: 57, startPoint y: 146, endPoint x: 275, endPoint y: 154, distance: 218.3
click at [275, 154] on p "Comments 60% advance payment for Dubai container - EMCU5449537" at bounding box center [373, 149] width 723 height 12
copy p "60% advance payment for Dubai container - EMCU5449537"
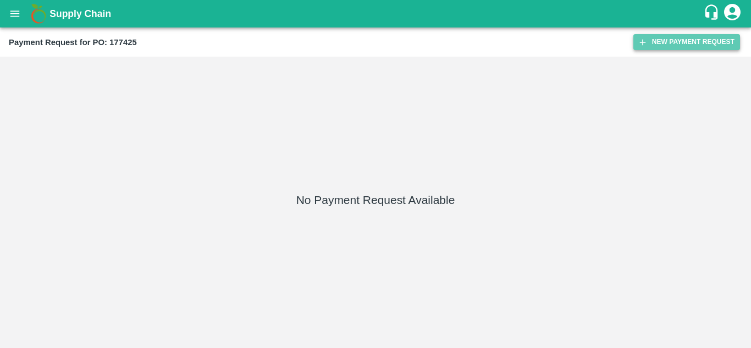
click at [680, 38] on button "New Payment Request" at bounding box center [686, 42] width 107 height 16
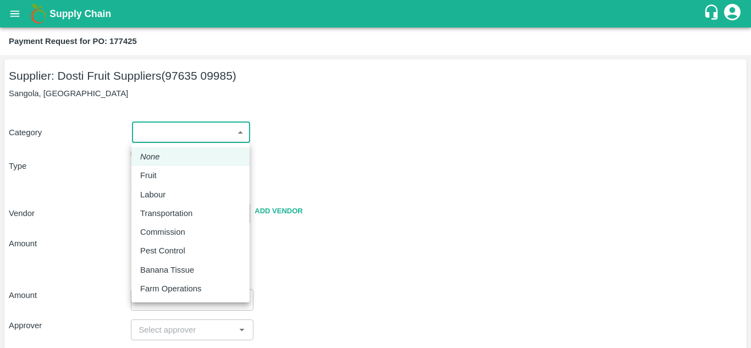
click at [157, 127] on body "Supply Chain Payment Request for PO: 177425 Supplier: Dosti Fruit Suppliers (97…" at bounding box center [375, 174] width 751 height 348
click at [169, 178] on div "Fruit" at bounding box center [190, 175] width 101 height 12
type input "1"
type input "Dosti Fruit Suppliers - 97635 09985(Supplier)"
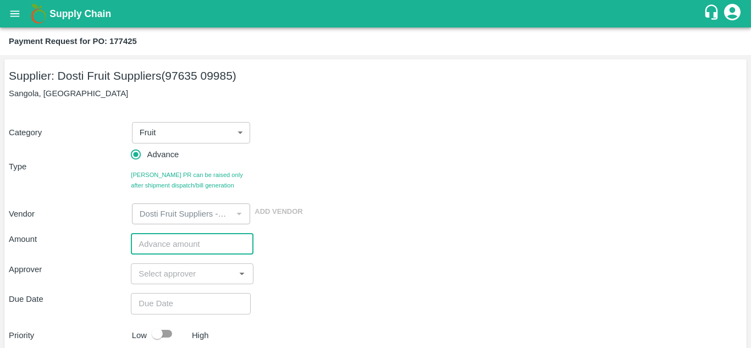
click at [156, 252] on input "number" at bounding box center [192, 243] width 122 height 21
paste input "134578"
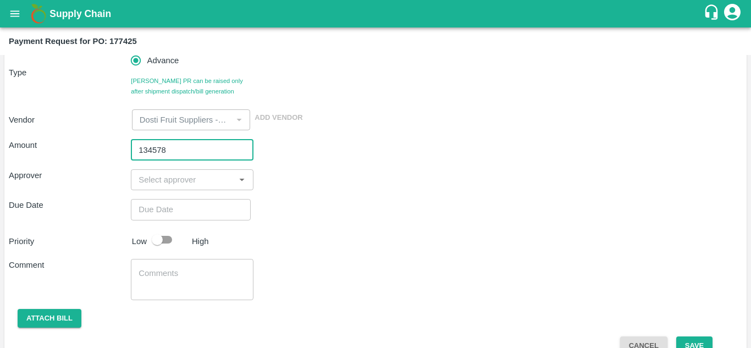
scroll to position [97, 0]
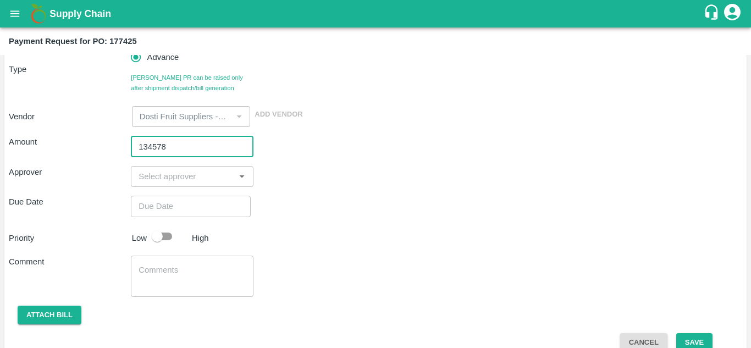
type input "134578"
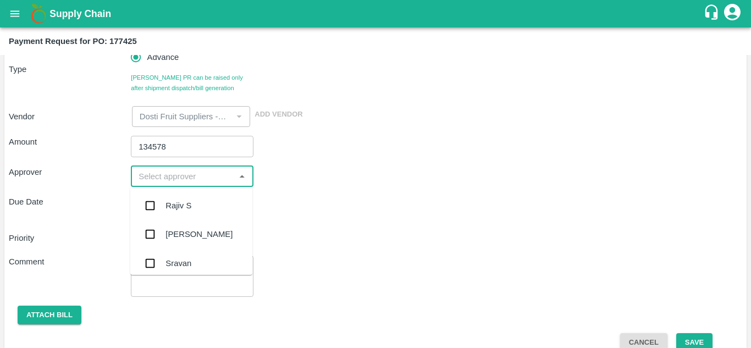
click at [209, 179] on input "input" at bounding box center [182, 176] width 97 height 14
type input "ayus"
click at [193, 198] on div "[PERSON_NAME]" at bounding box center [191, 205] width 122 height 29
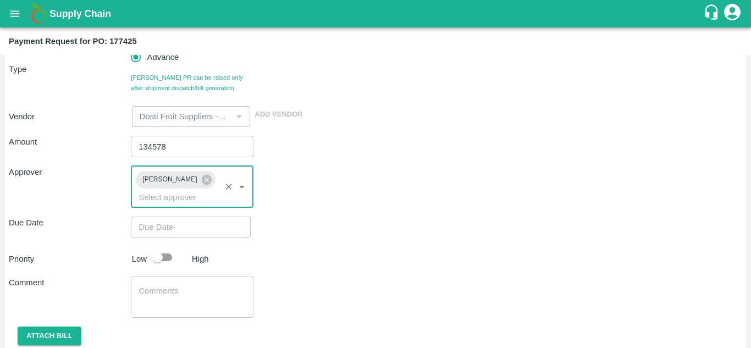
type input "DD/MM/YYYY hh:mm aa"
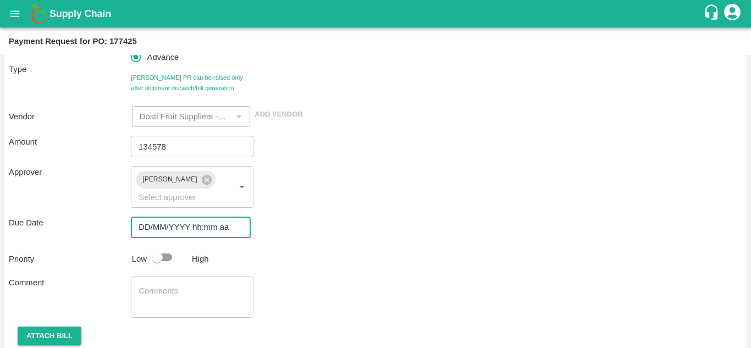
click at [178, 229] on input "DD/MM/YYYY hh:mm aa" at bounding box center [187, 226] width 112 height 21
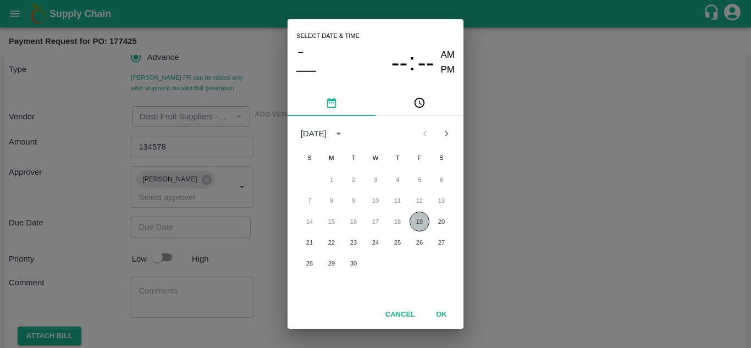
click at [417, 221] on button "19" at bounding box center [419, 222] width 20 height 20
type input "[DATE] 12:00 AM"
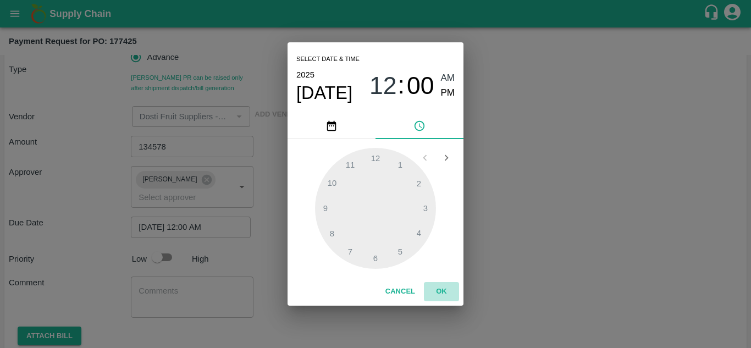
click at [441, 291] on button "OK" at bounding box center [441, 291] width 35 height 19
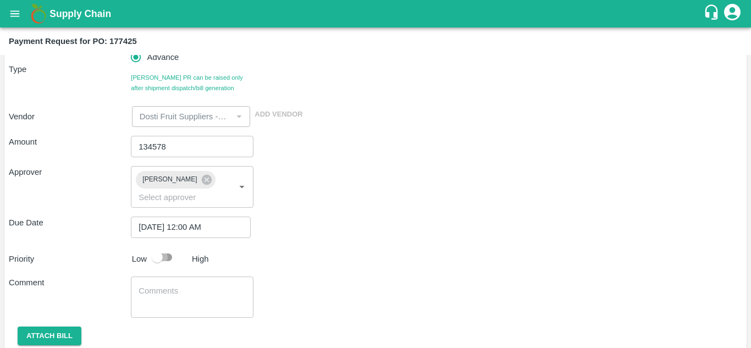
click at [171, 258] on input "checkbox" at bounding box center [157, 257] width 63 height 21
checkbox input "true"
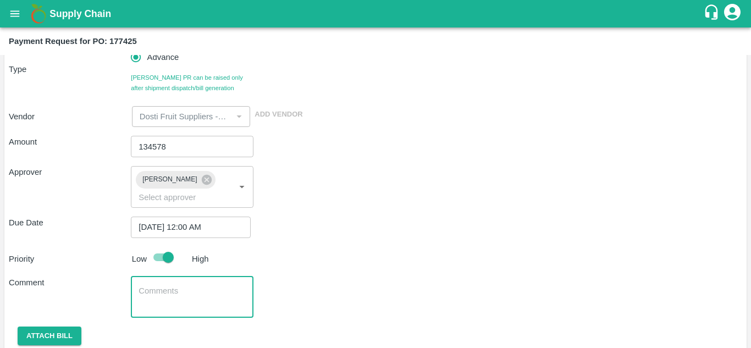
click at [171, 303] on textarea at bounding box center [191, 296] width 107 height 23
click at [231, 299] on textarea "60% advance payment for Dubai DMP container -" at bounding box center [191, 296] width 107 height 23
paste textarea "EMCU5449537"
type textarea "60% advance payment for Dubai DMP container - EMCU5449537"
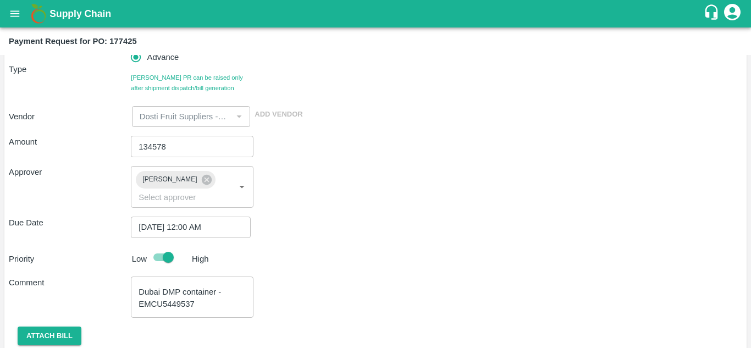
click at [343, 299] on div "Comment 60% advance payment for Dubai DMP container - EMCU5449537 x ​" at bounding box center [375, 296] width 733 height 41
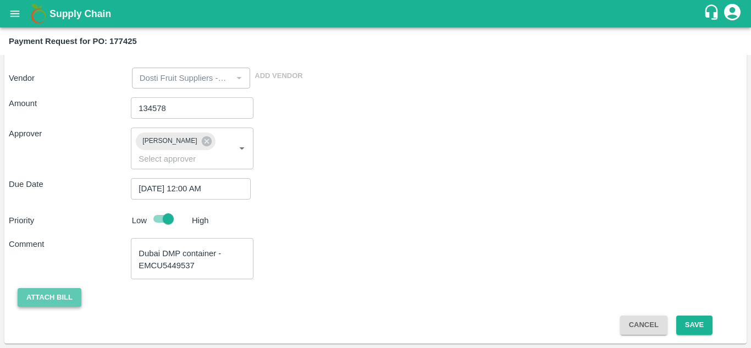
click at [68, 297] on button "Attach bill" at bounding box center [50, 297] width 64 height 19
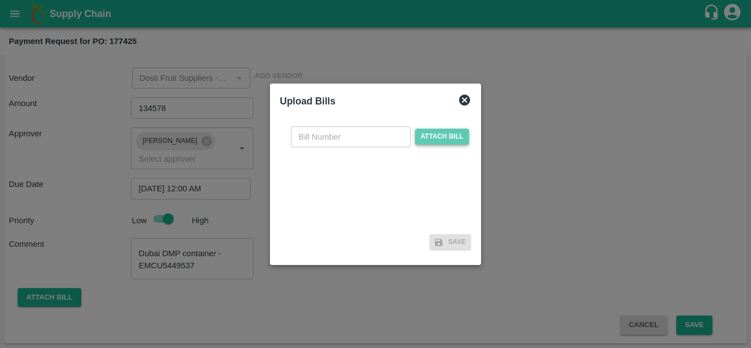
click at [446, 137] on span "Attach bill" at bounding box center [442, 137] width 54 height 16
click at [0, 0] on input "Attach bill" at bounding box center [0, 0] width 0 height 0
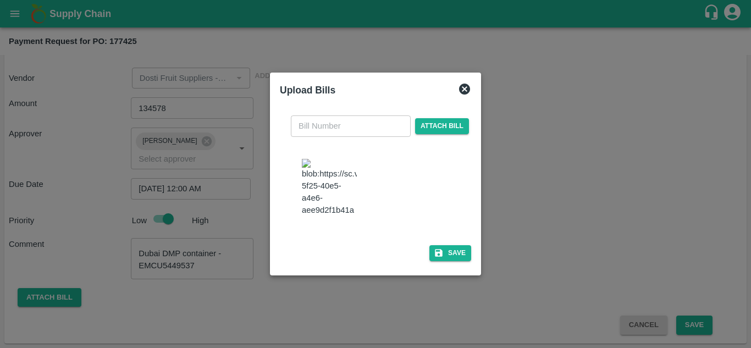
click at [334, 180] on img at bounding box center [329, 188] width 55 height 58
click at [321, 136] on input "text" at bounding box center [351, 125] width 120 height 21
type input "106"
click at [452, 245] on button "Save" at bounding box center [450, 253] width 42 height 16
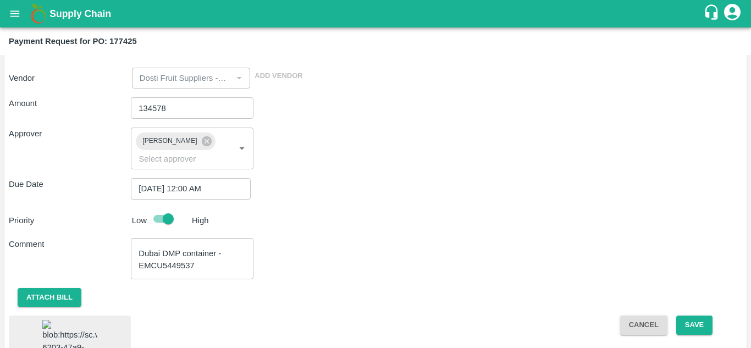
scroll to position [161, 0]
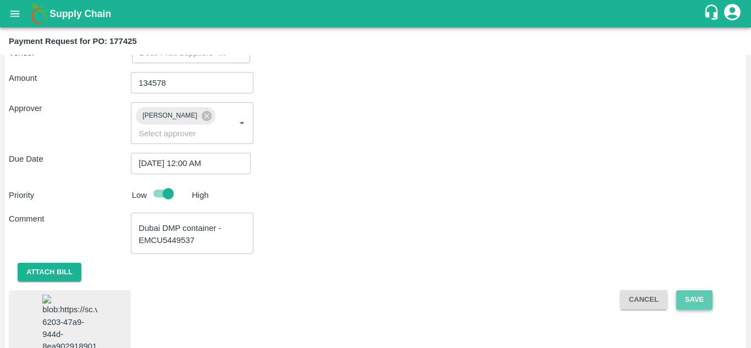
click at [688, 302] on button "Save" at bounding box center [694, 299] width 36 height 19
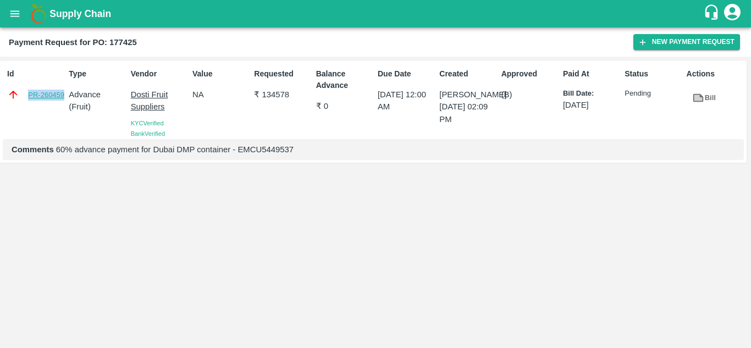
drag, startPoint x: 26, startPoint y: 93, endPoint x: 63, endPoint y: 95, distance: 36.3
click at [63, 95] on div "PR-260459" at bounding box center [35, 94] width 57 height 12
copy link "PR-260459"
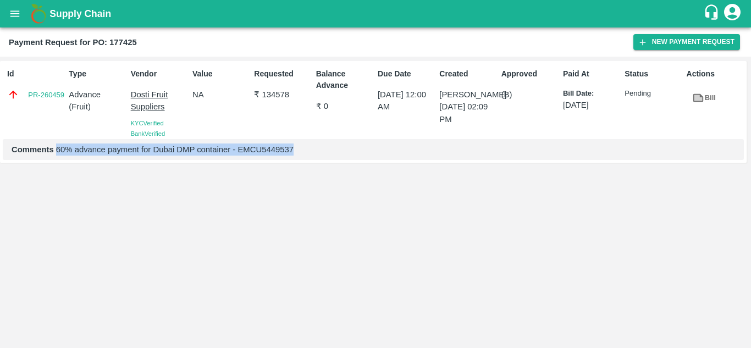
drag, startPoint x: 253, startPoint y: 145, endPoint x: 56, endPoint y: 151, distance: 197.3
click at [56, 151] on p "Comments 60% advance payment for Dubai DMP container - EMCU5449537" at bounding box center [373, 149] width 723 height 12
copy p "60% advance payment for Dubai DMP container - EMCU5449537"
click at [218, 226] on div "Id PR-260459 Type Advance ( Fruit ) Vendor Dosti Fruit Suppliers KYC Verified B…" at bounding box center [375, 202] width 751 height 291
